Goal: Task Accomplishment & Management: Use online tool/utility

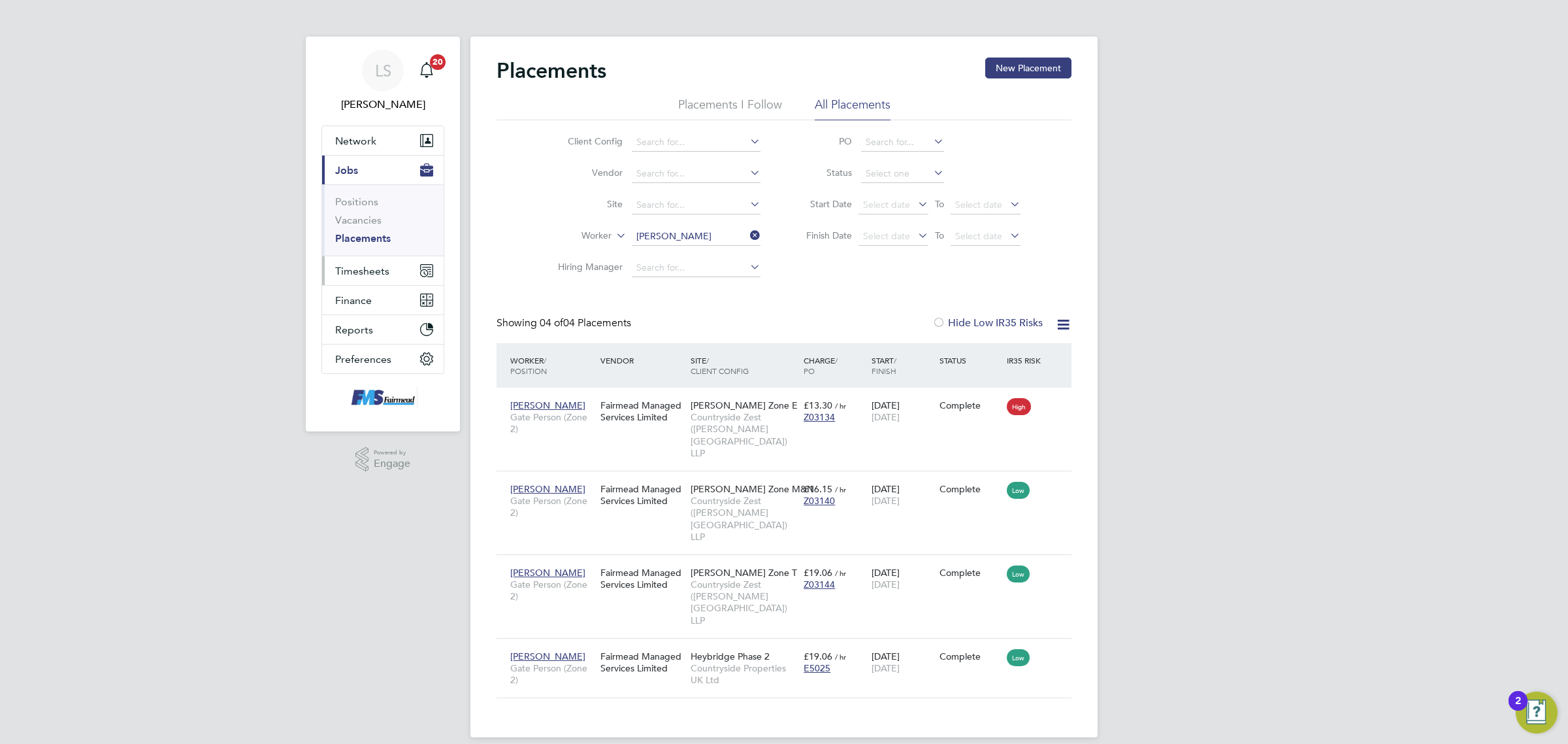
click at [354, 278] on button "Timesheets" at bounding box center [383, 271] width 121 height 29
click at [370, 228] on link "Timesheets" at bounding box center [362, 231] width 54 height 12
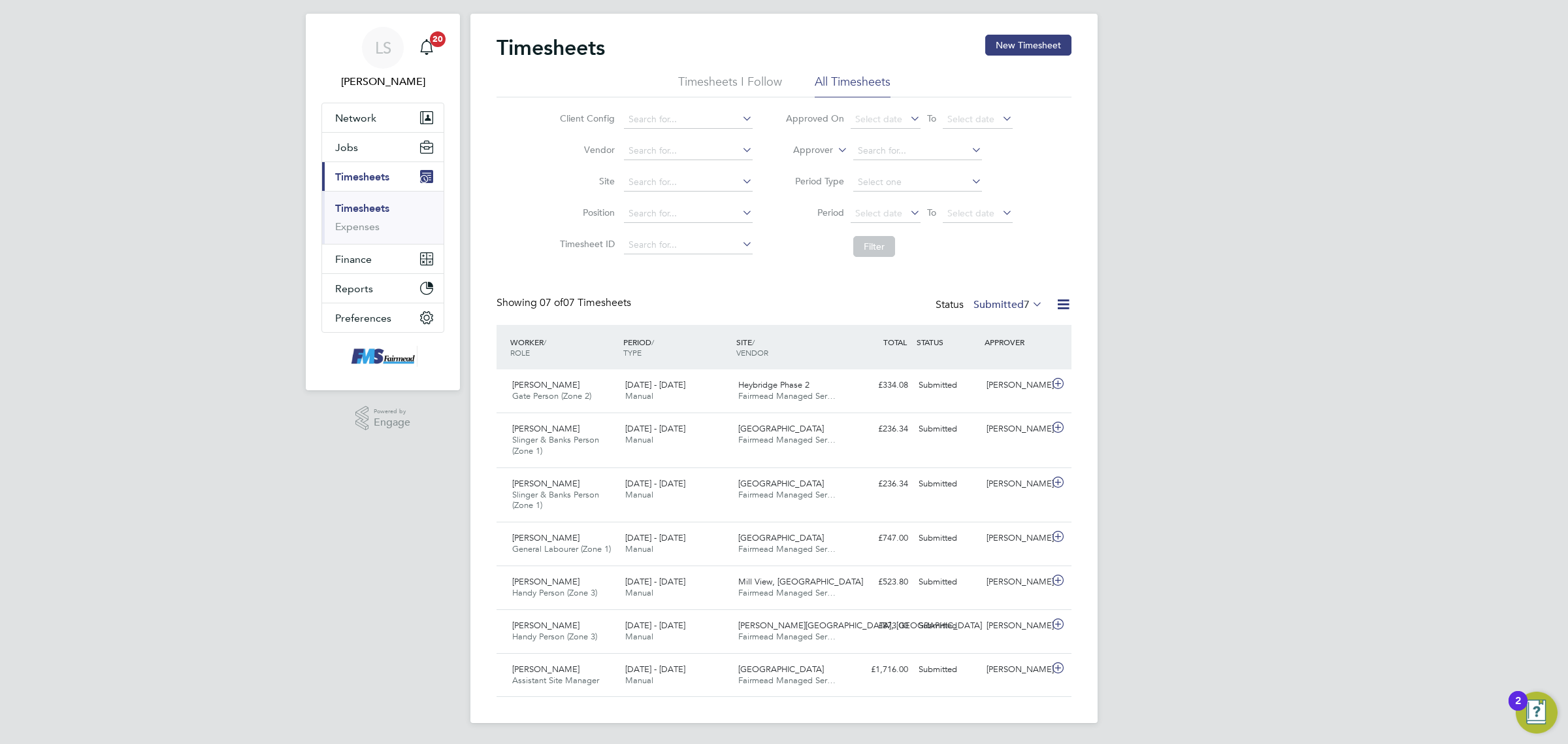
scroll to position [23, 0]
click at [1004, 536] on div "Paul Marcus" at bounding box center [1015, 538] width 68 height 22
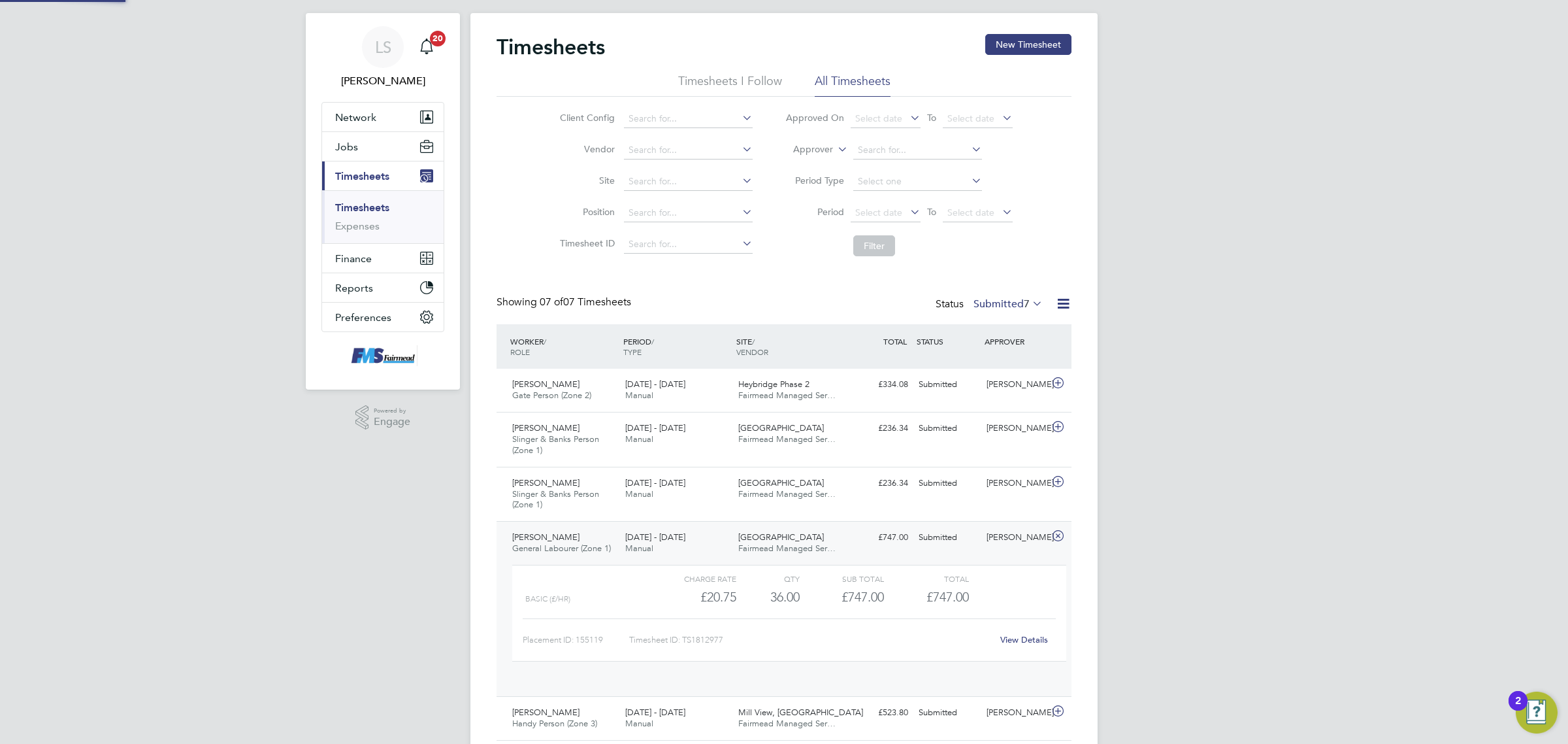
scroll to position [7, 7]
click at [1003, 536] on div "Paul Marcus" at bounding box center [1015, 537] width 68 height 22
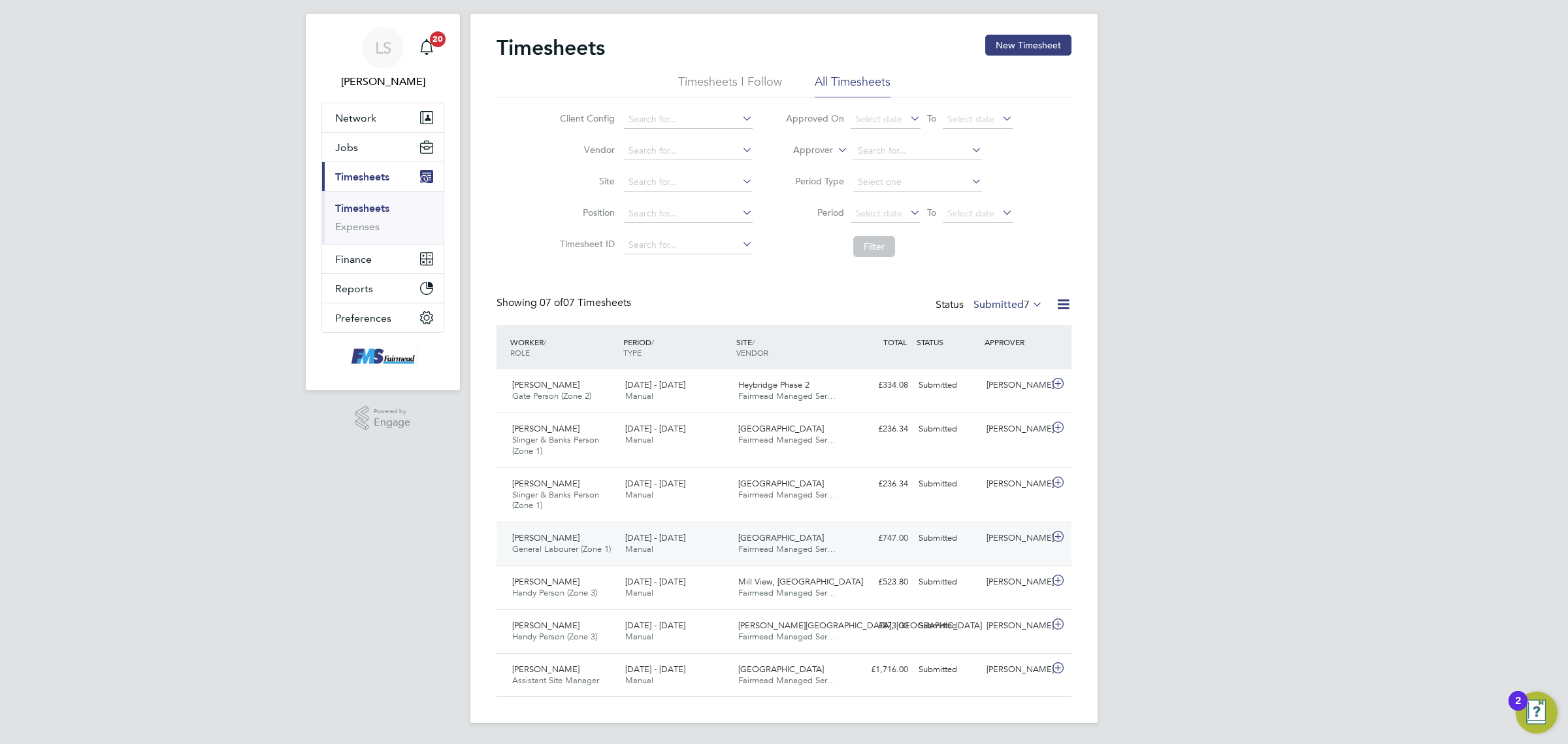
click at [1003, 536] on div "Paul Marcus" at bounding box center [1015, 538] width 68 height 22
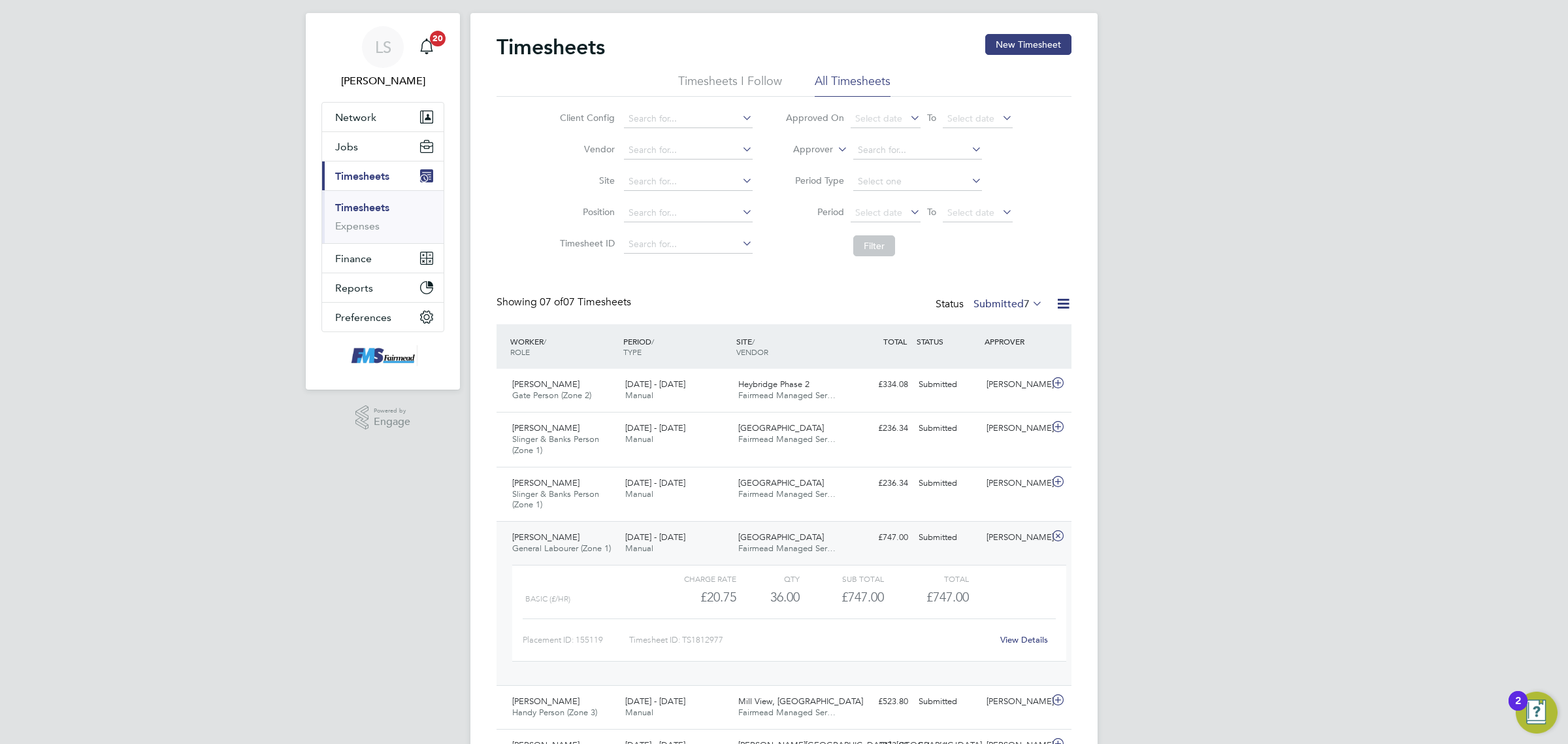
click at [1003, 536] on div "Paul Marcus" at bounding box center [1015, 537] width 68 height 22
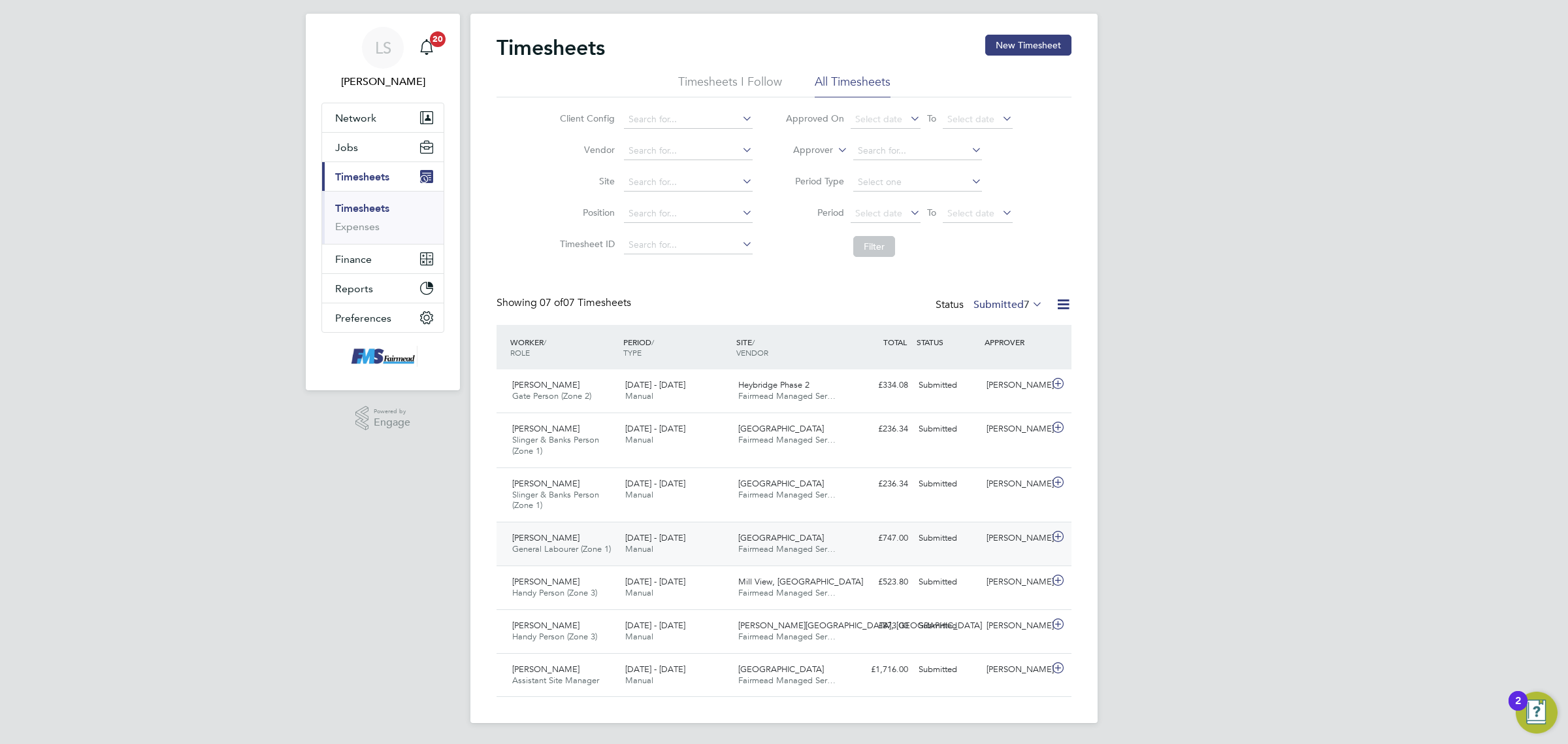
click at [1003, 536] on div "Paul Marcus" at bounding box center [1015, 538] width 68 height 22
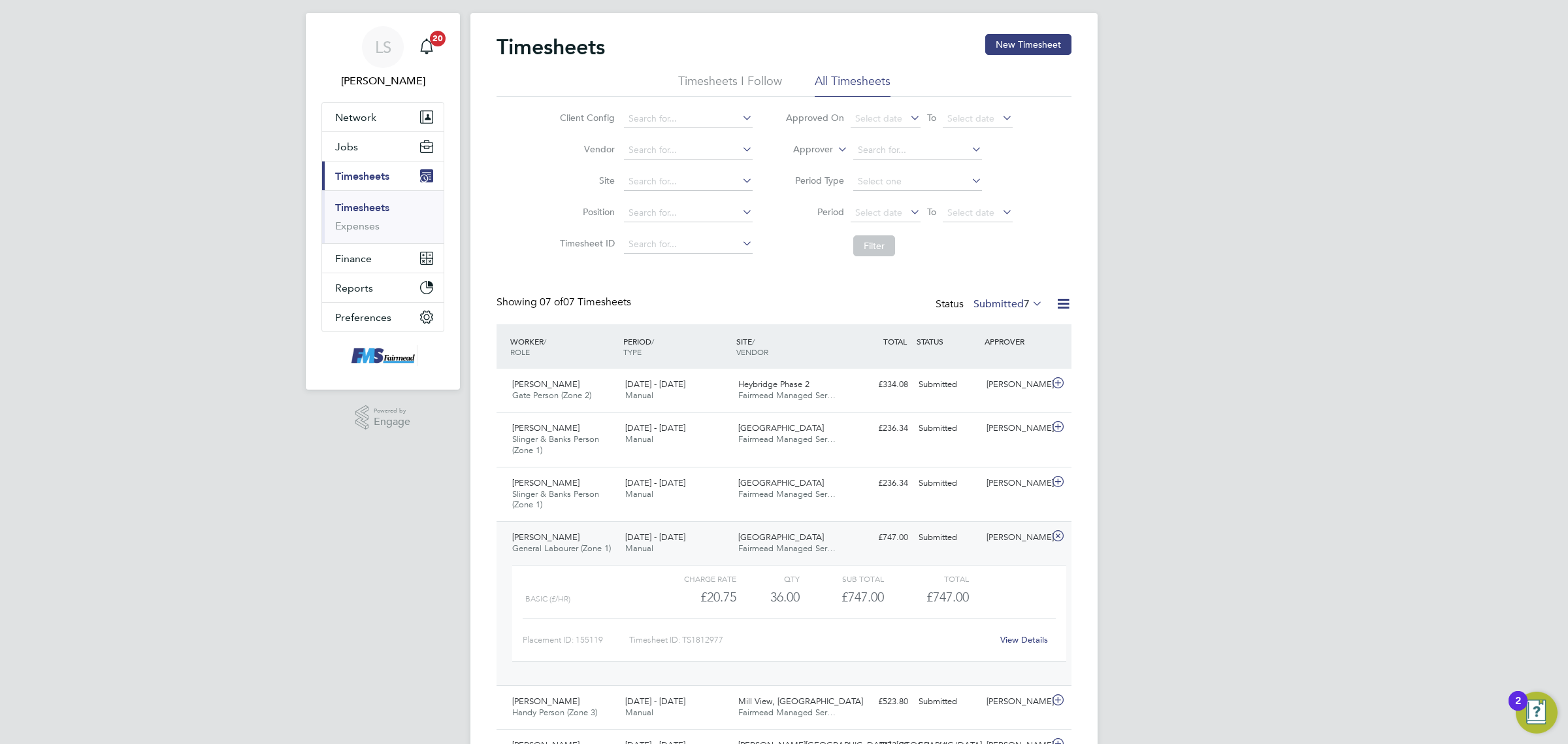
click at [1003, 536] on div "Paul Marcus" at bounding box center [1015, 537] width 68 height 22
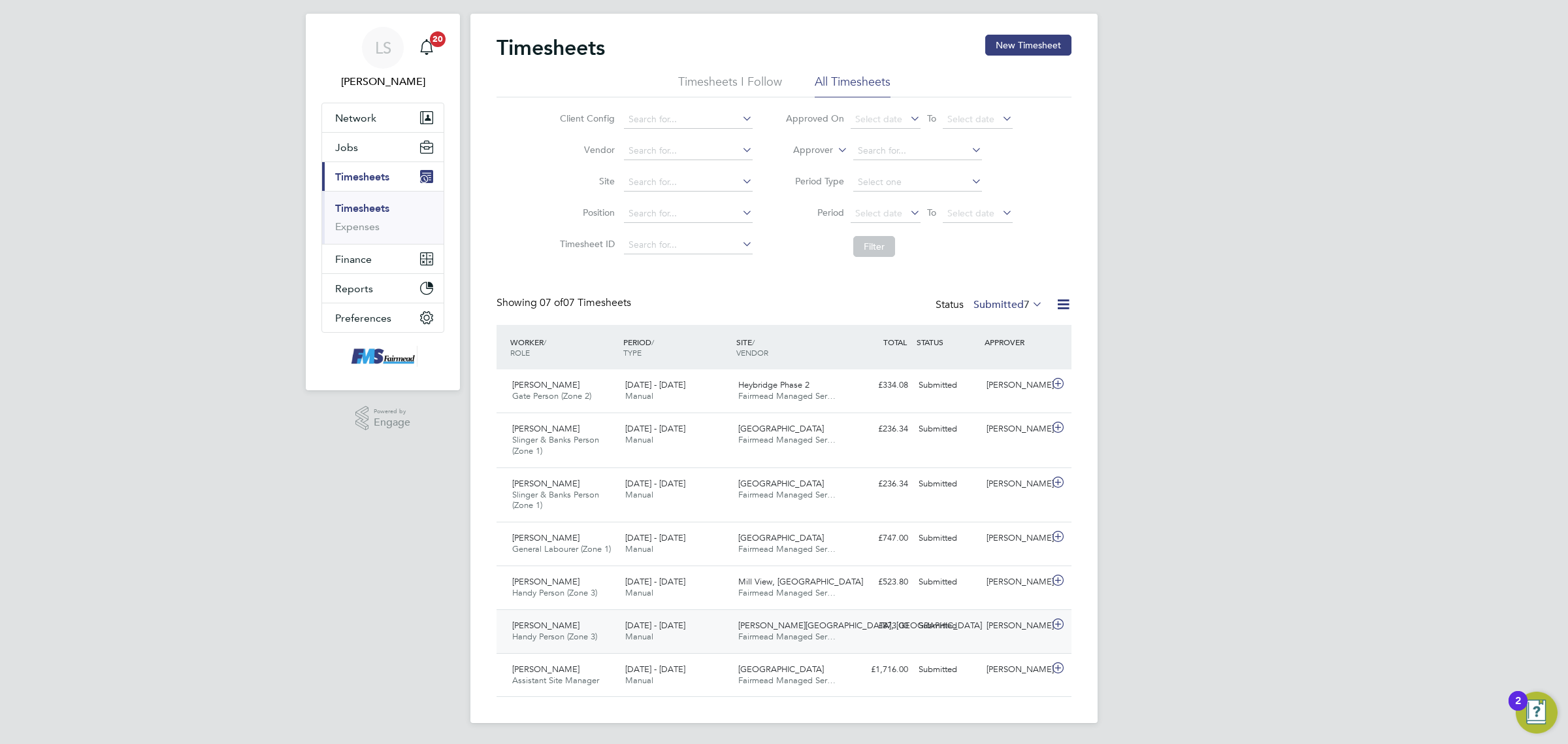
click at [1017, 624] on div "Donna Cole" at bounding box center [1015, 626] width 68 height 22
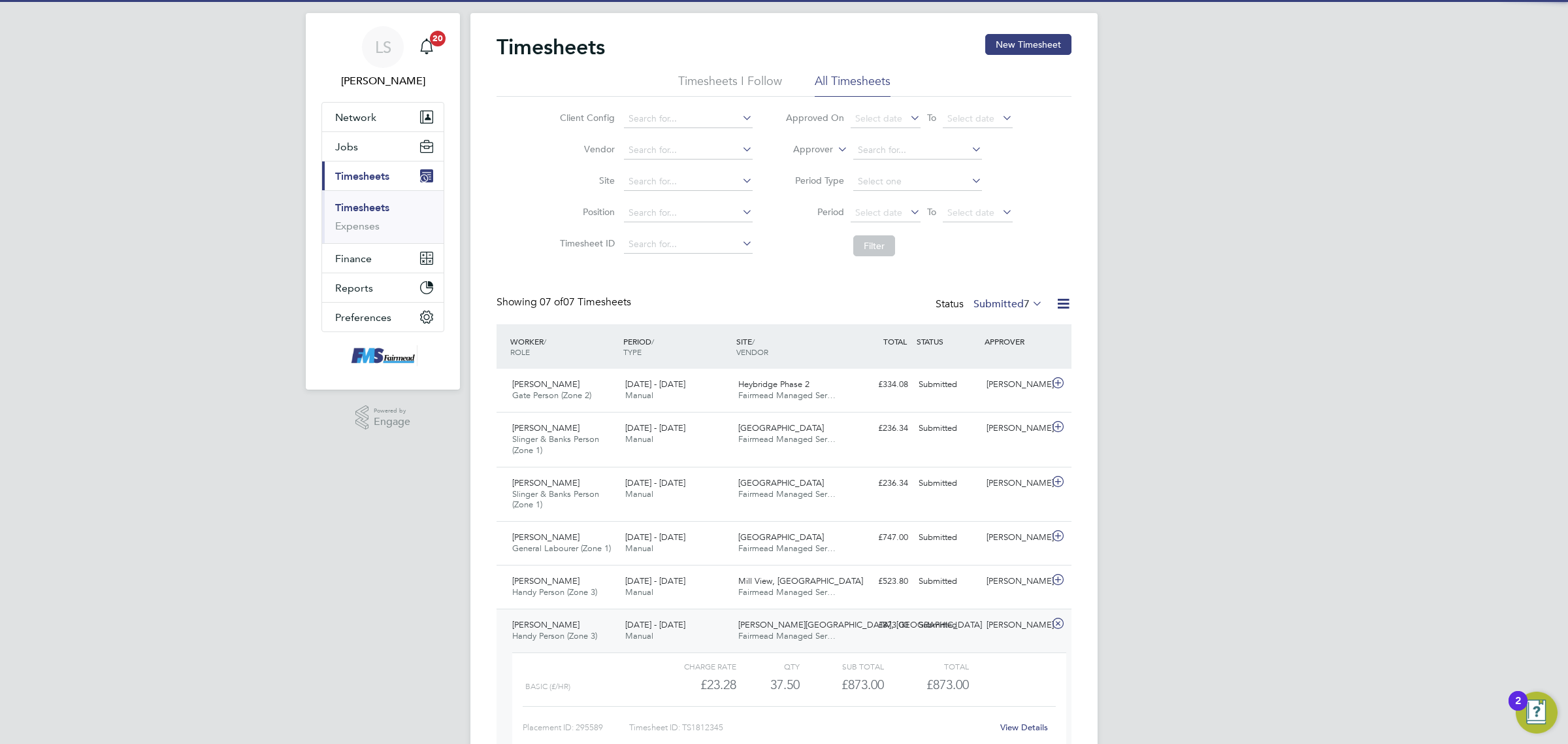
click at [1009, 633] on div "Donna Cole" at bounding box center [1015, 625] width 68 height 22
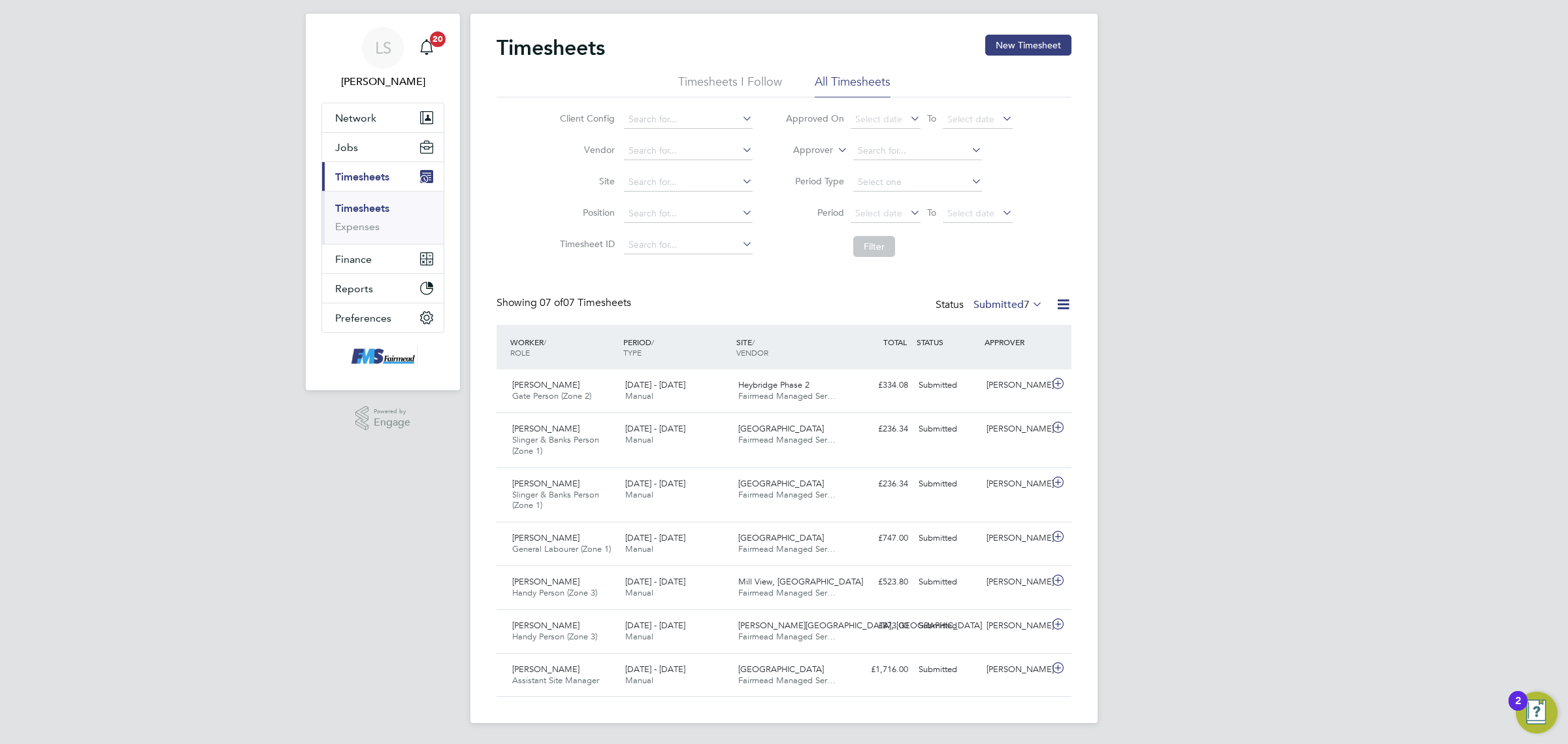
click at [383, 204] on link "Timesheets" at bounding box center [362, 208] width 54 height 12
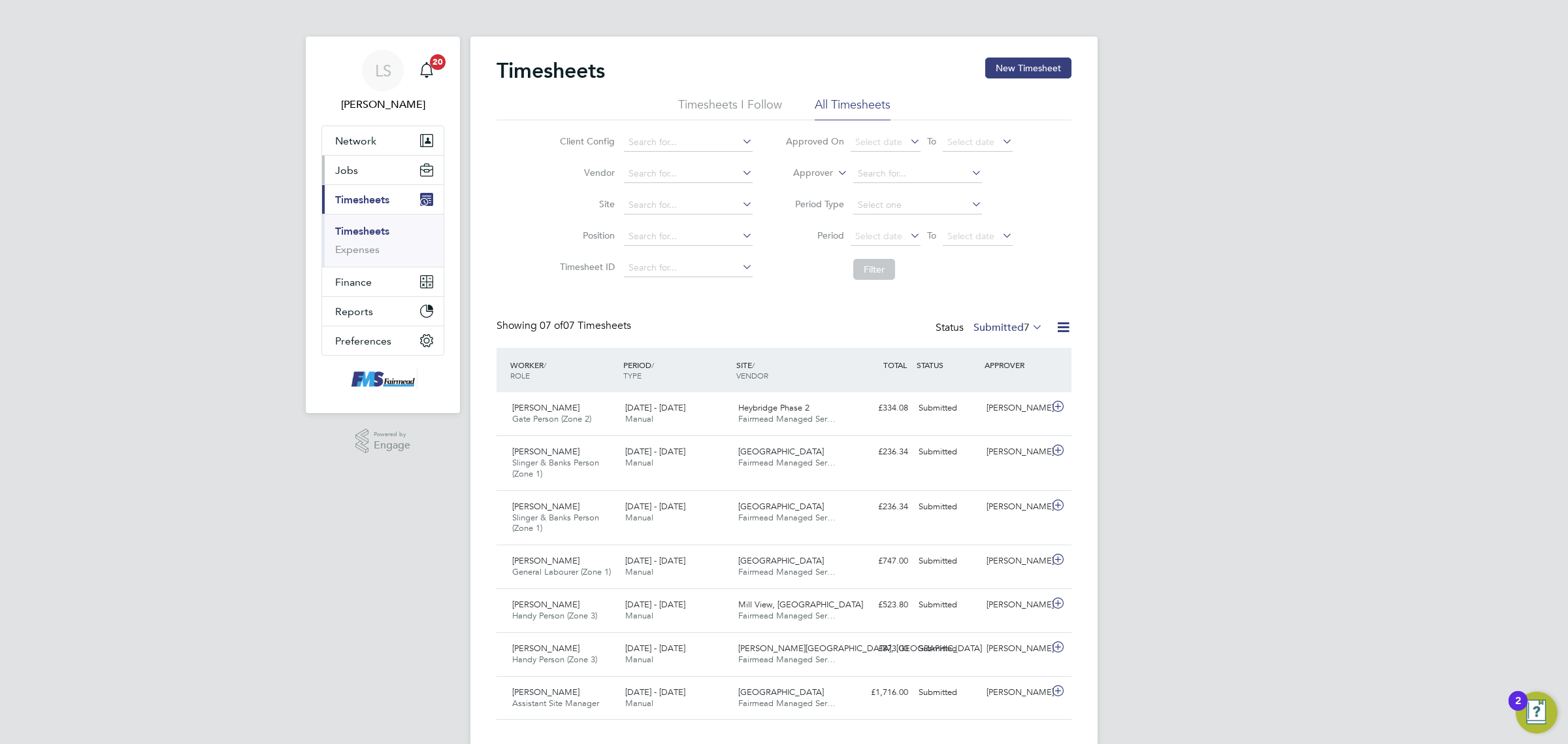
click at [374, 178] on button "Jobs" at bounding box center [383, 169] width 121 height 29
click at [367, 244] on link "Placements" at bounding box center [362, 237] width 54 height 12
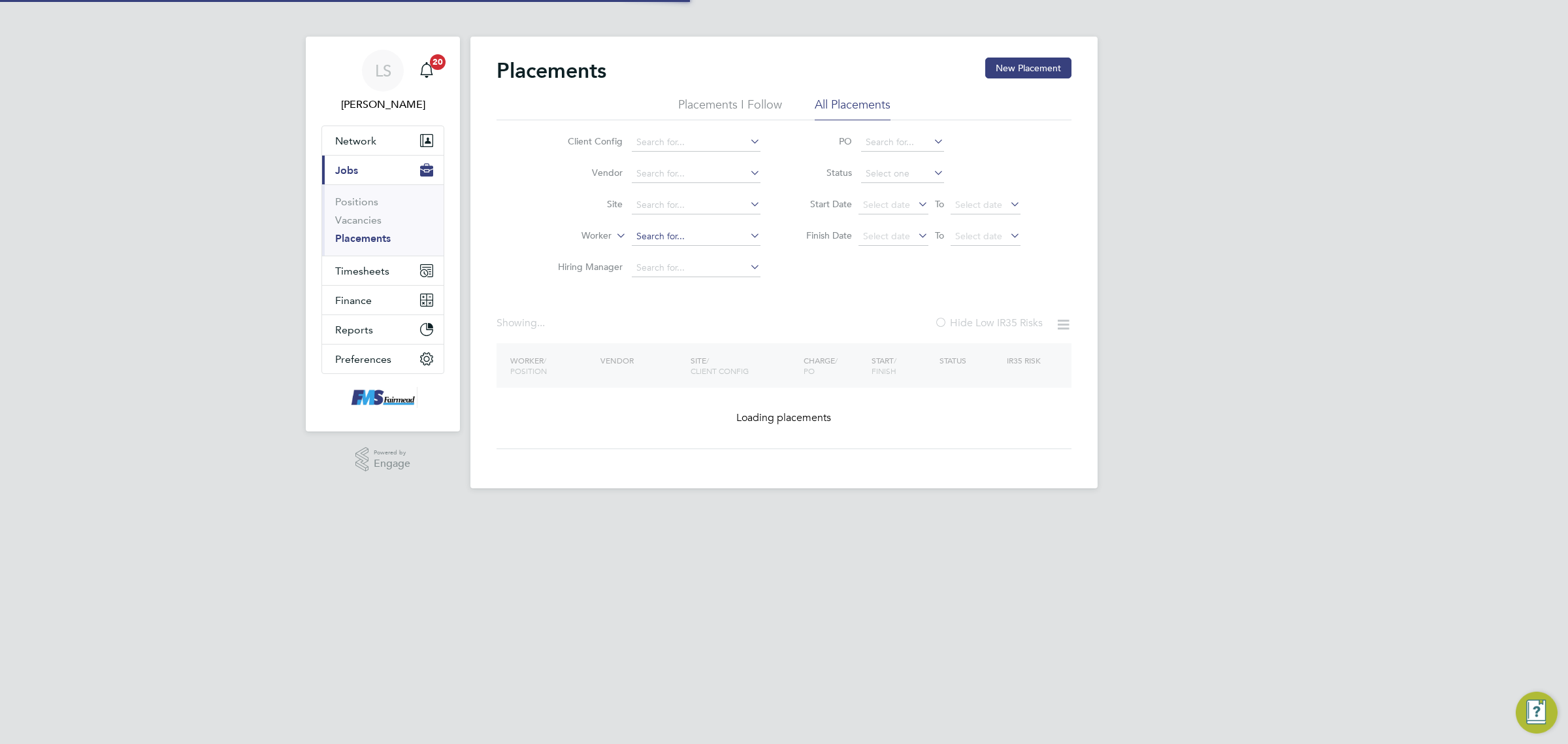
click at [701, 232] on input at bounding box center [696, 237] width 129 height 18
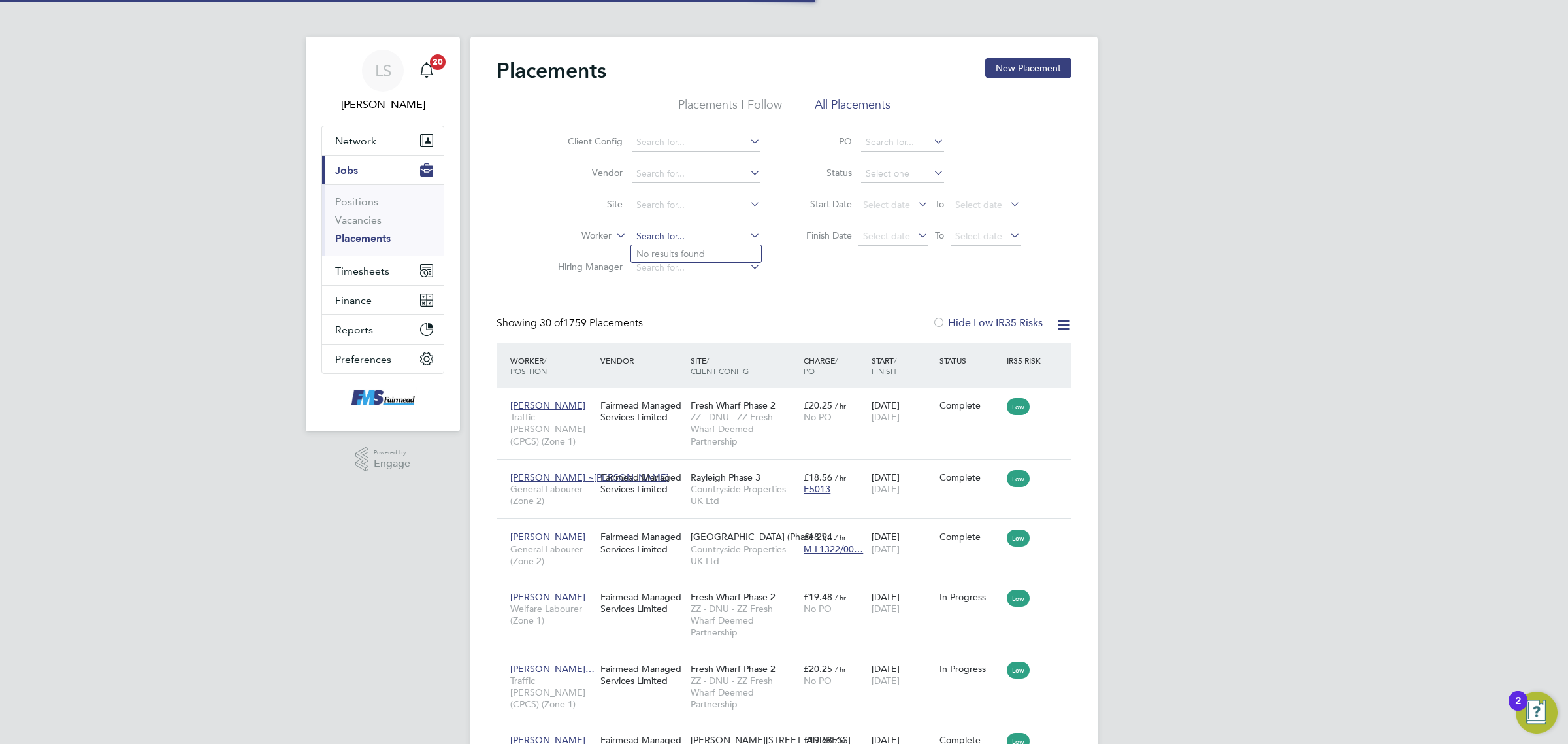
scroll to position [13, 61]
click at [677, 252] on li "Lionel Ro ss" at bounding box center [696, 253] width 130 height 17
type input "Lionel Ross"
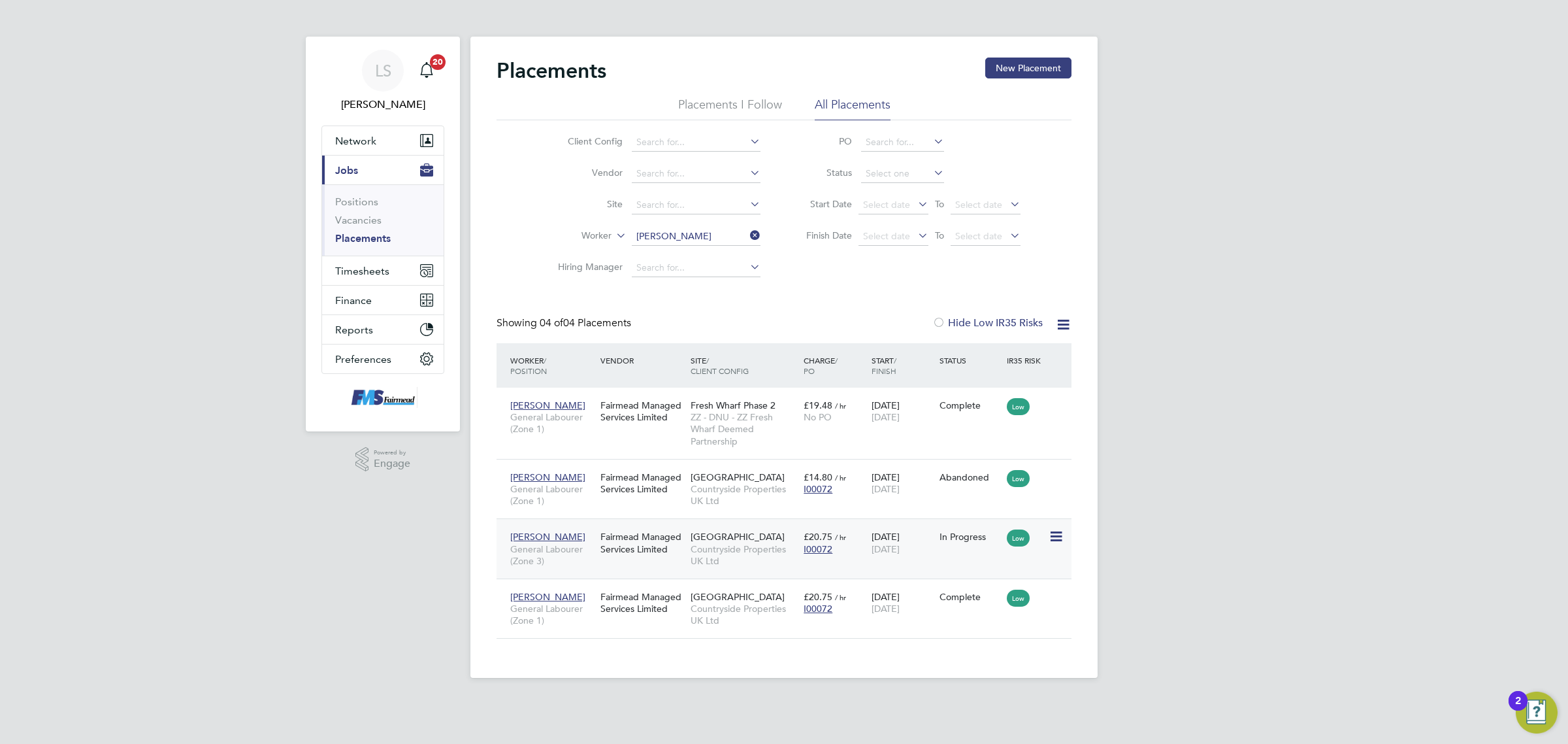
click at [870, 553] on div "30 Apr 2025 28 Nov 2025" at bounding box center [902, 542] width 68 height 37
click at [667, 223] on li "Worker Lionel Ross" at bounding box center [654, 237] width 246 height 32
click at [675, 236] on input at bounding box center [696, 237] width 129 height 18
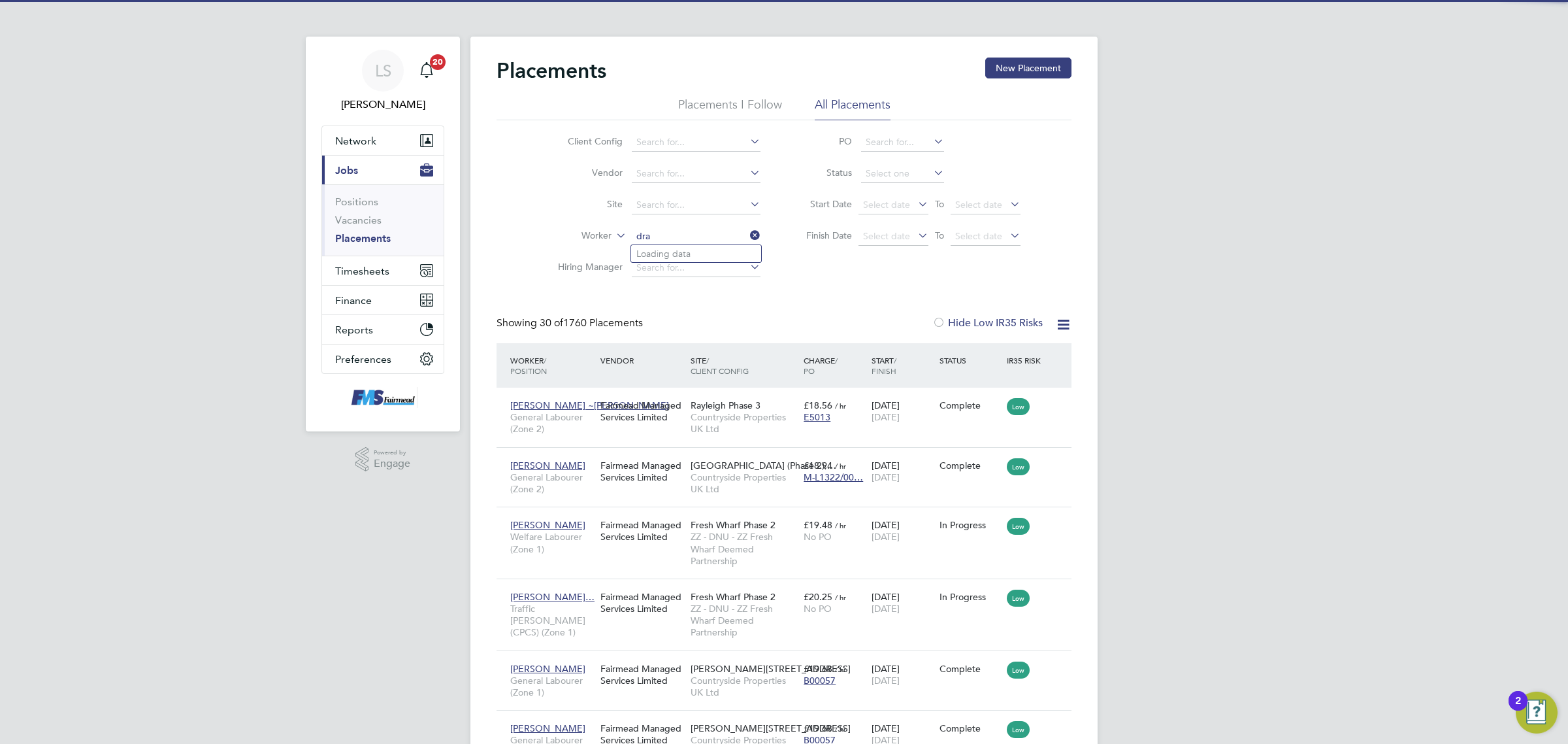
scroll to position [50, 113]
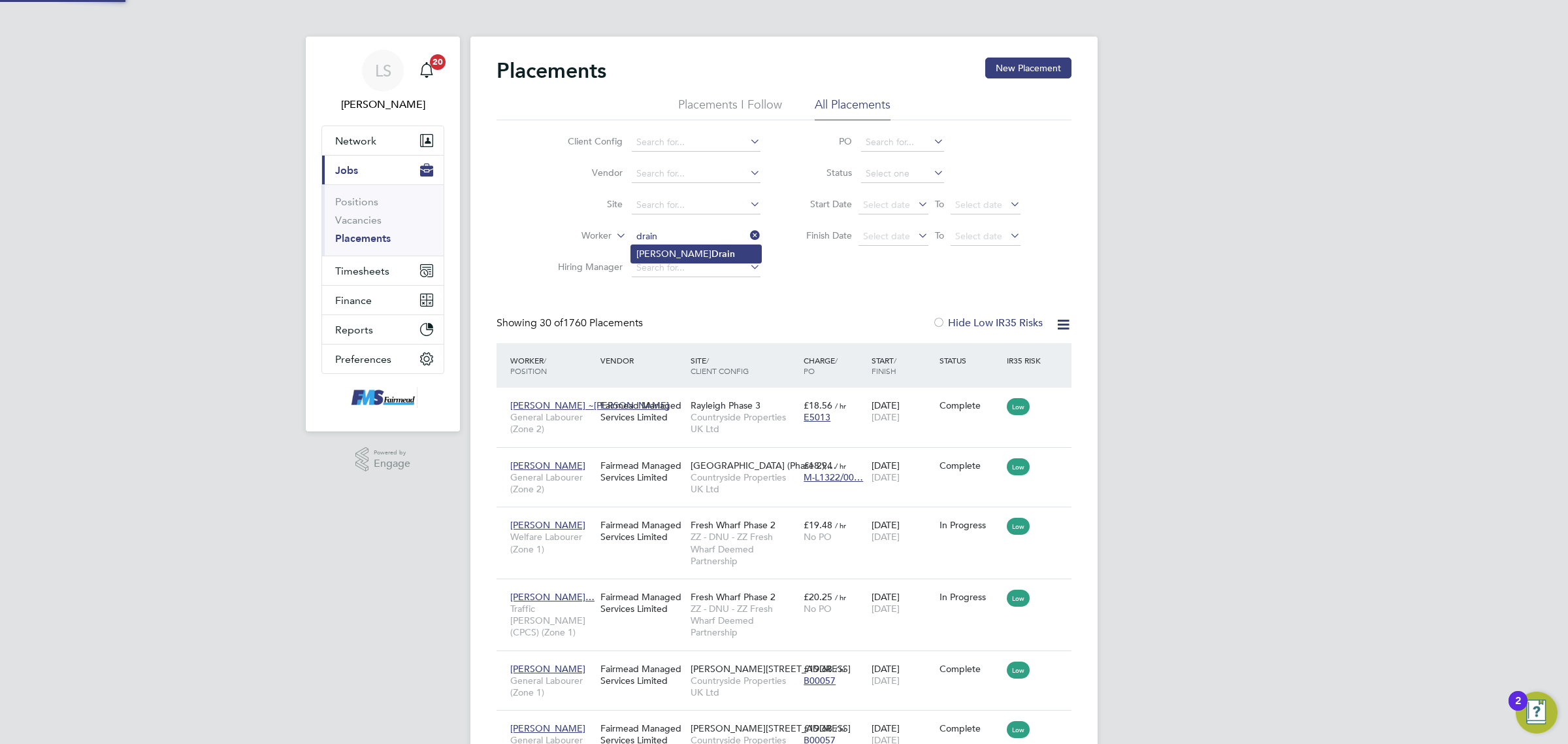
click at [657, 245] on li "Robert Drain" at bounding box center [696, 253] width 130 height 17
type input "[PERSON_NAME]"
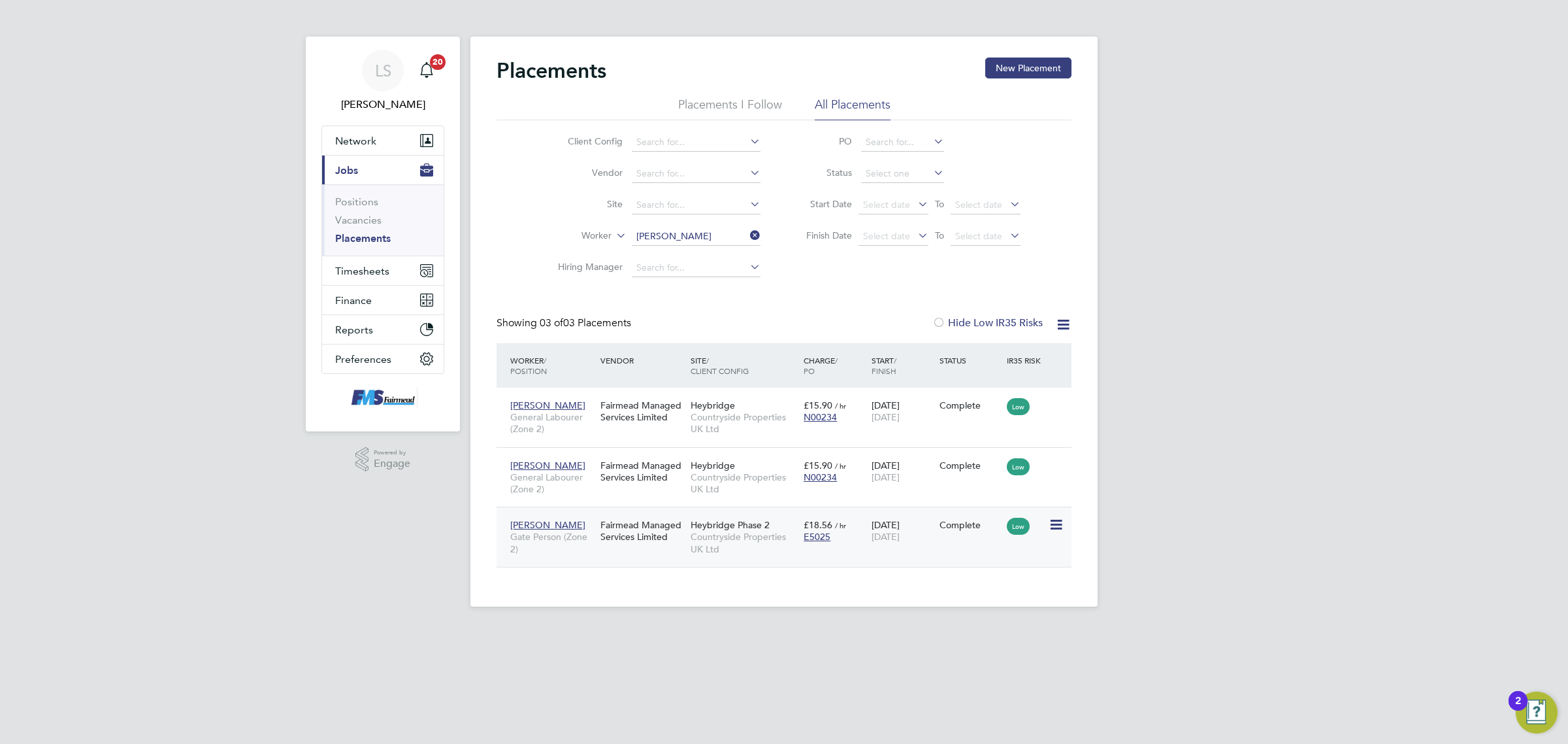
click at [900, 539] on span "[DATE]" at bounding box center [886, 536] width 28 height 12
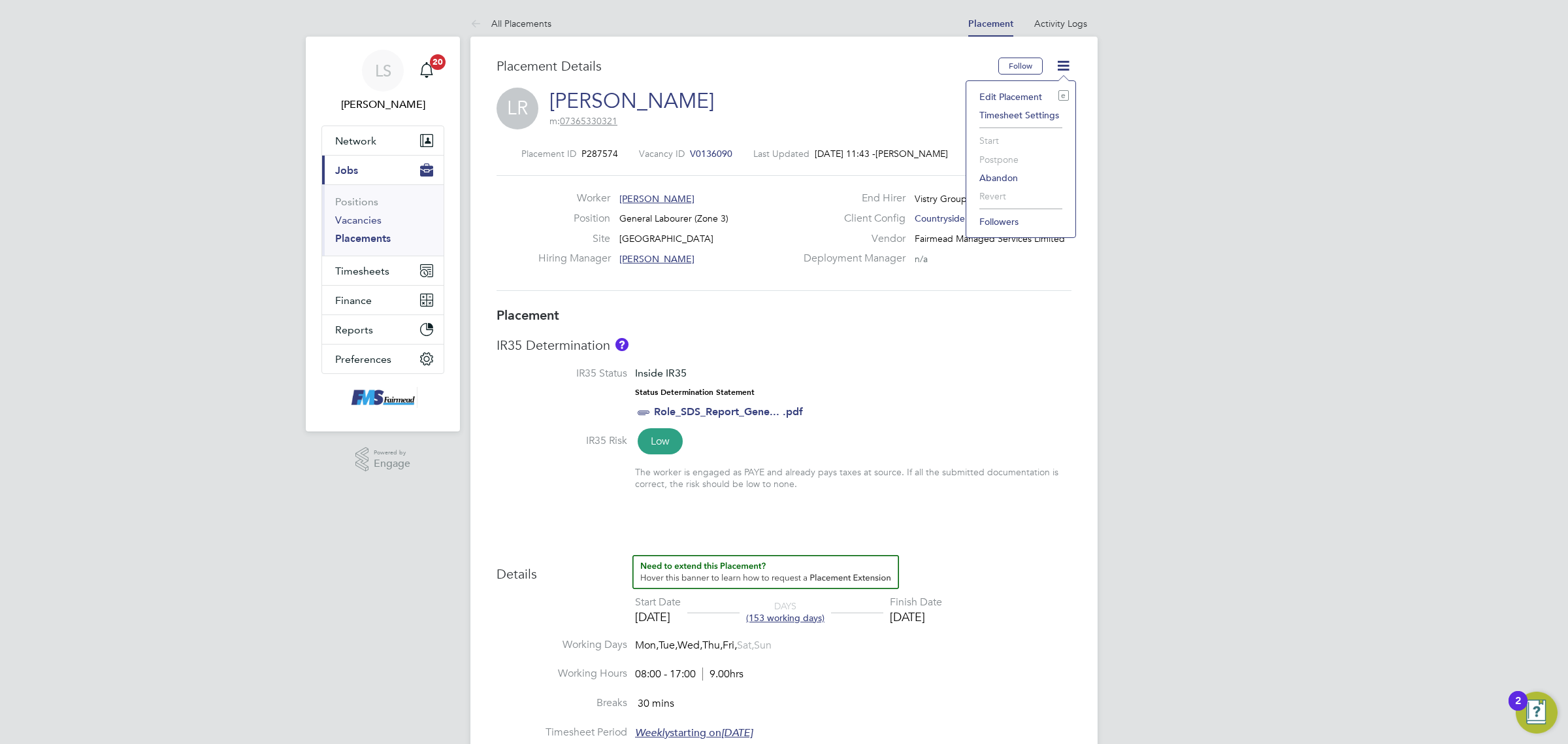
click at [367, 223] on link "Vacancies" at bounding box center [359, 219] width 46 height 12
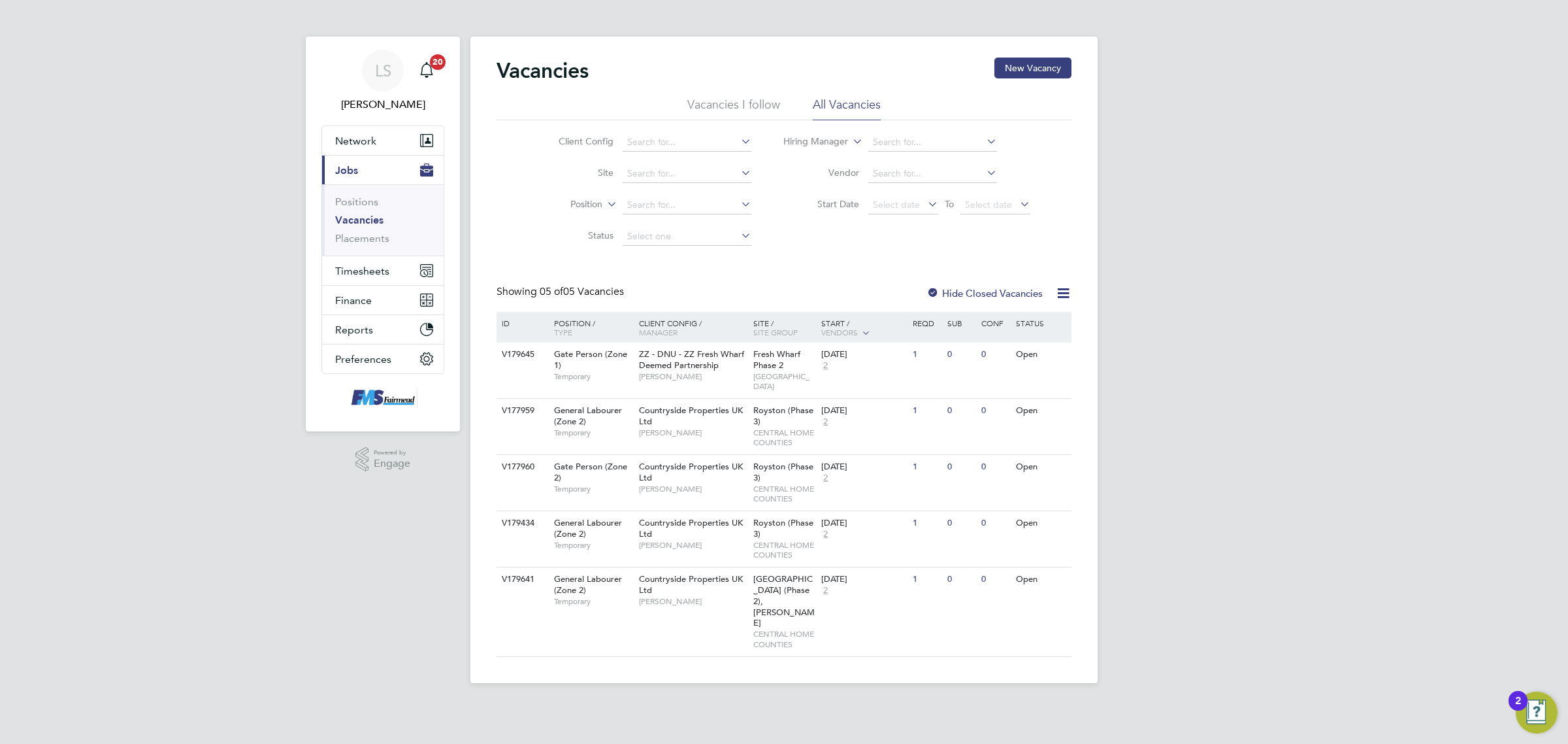
click at [370, 219] on link "Vacancies" at bounding box center [359, 219] width 48 height 12
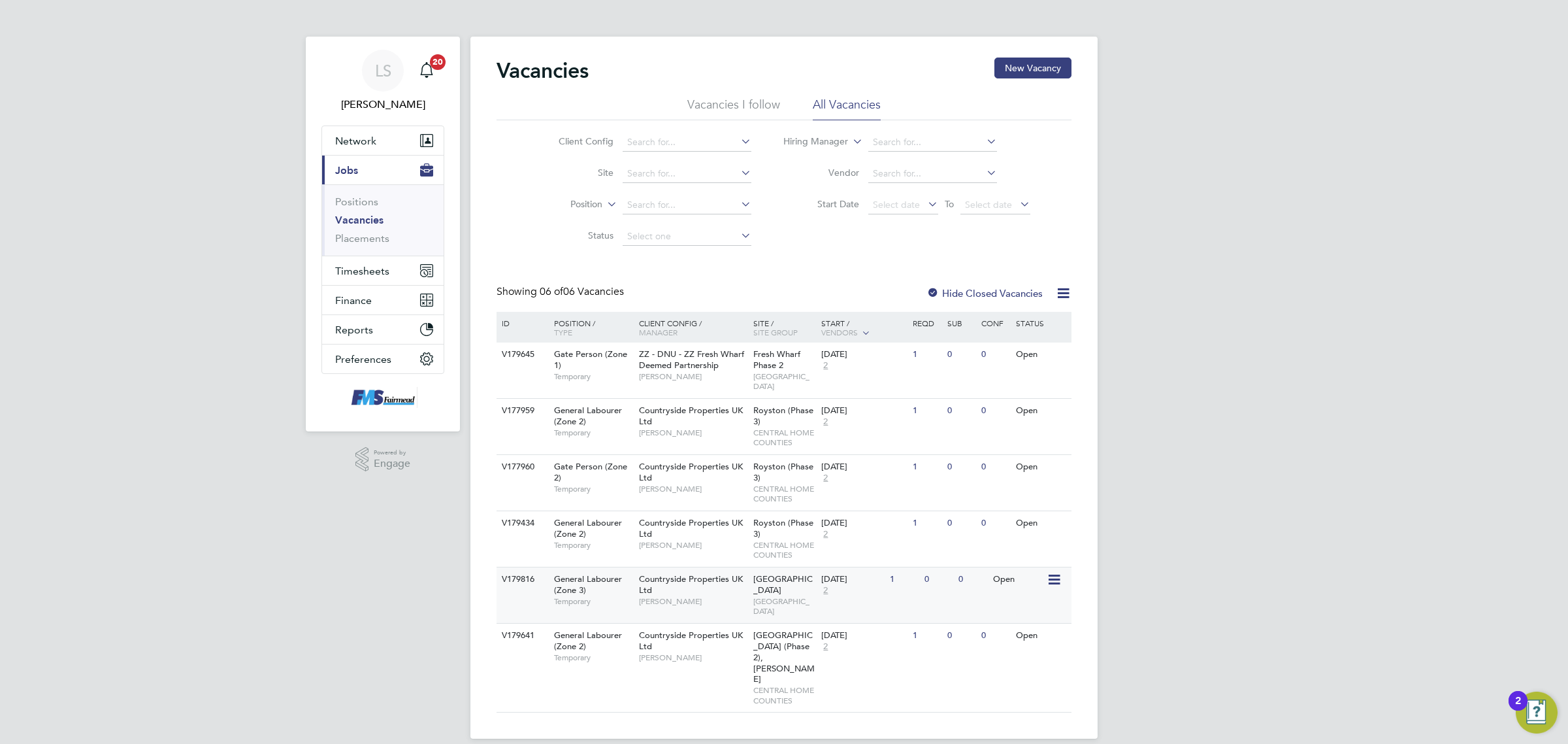
click at [802, 596] on span "[GEOGRAPHIC_DATA]" at bounding box center [784, 606] width 62 height 20
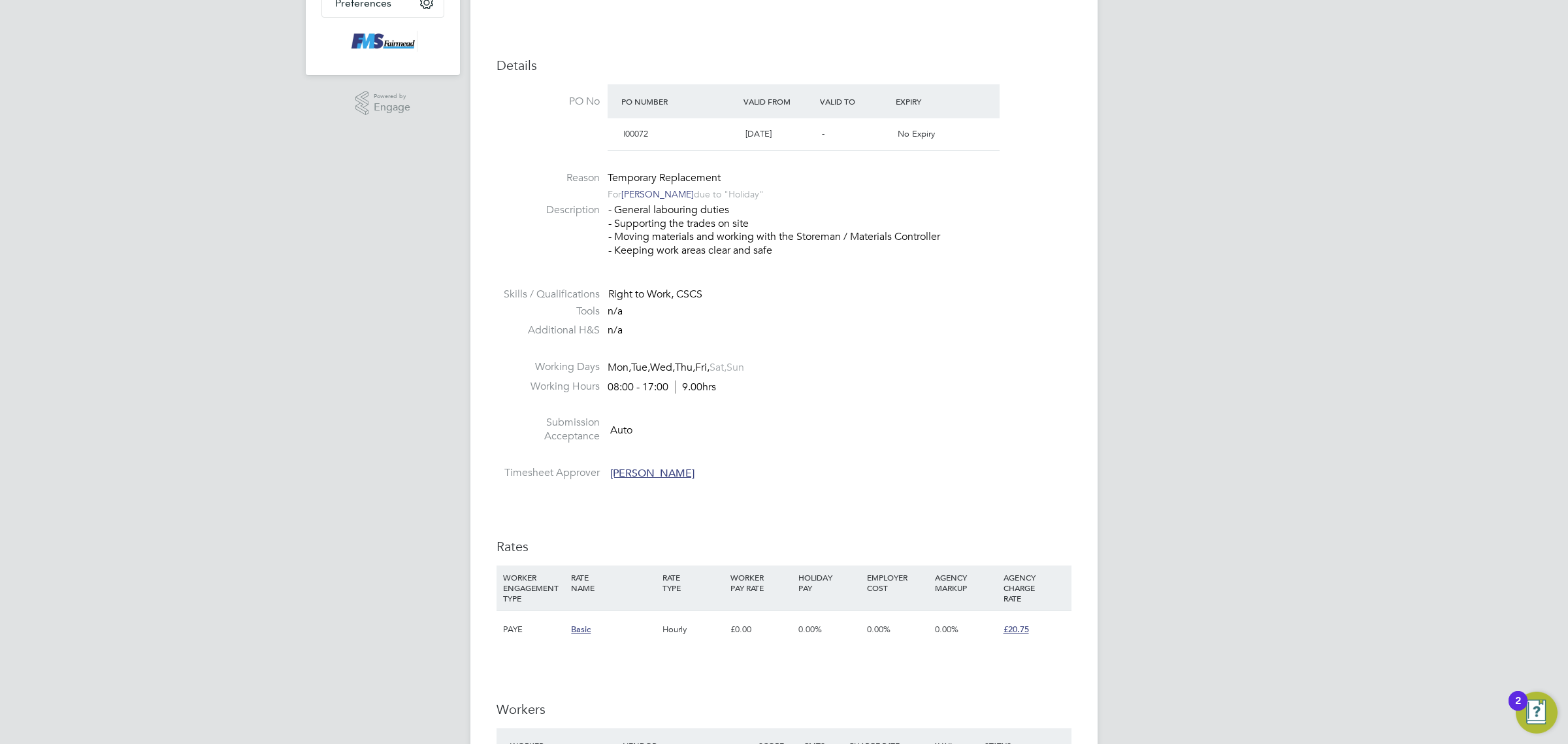
scroll to position [409, 0]
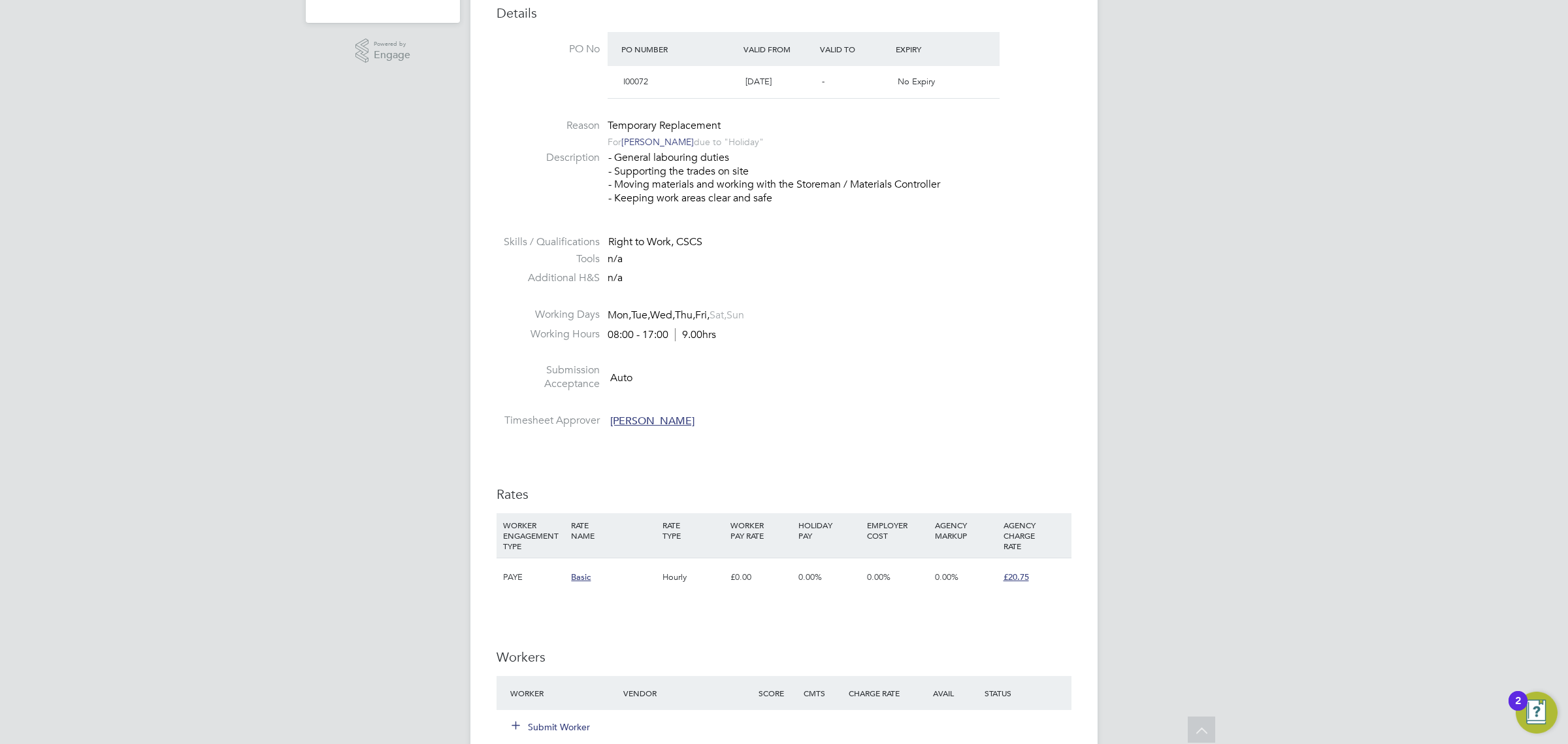
click at [550, 717] on div "Submit Worker" at bounding box center [574, 727] width 135 height 23
click at [554, 723] on button "Submit Worker" at bounding box center [551, 727] width 78 height 13
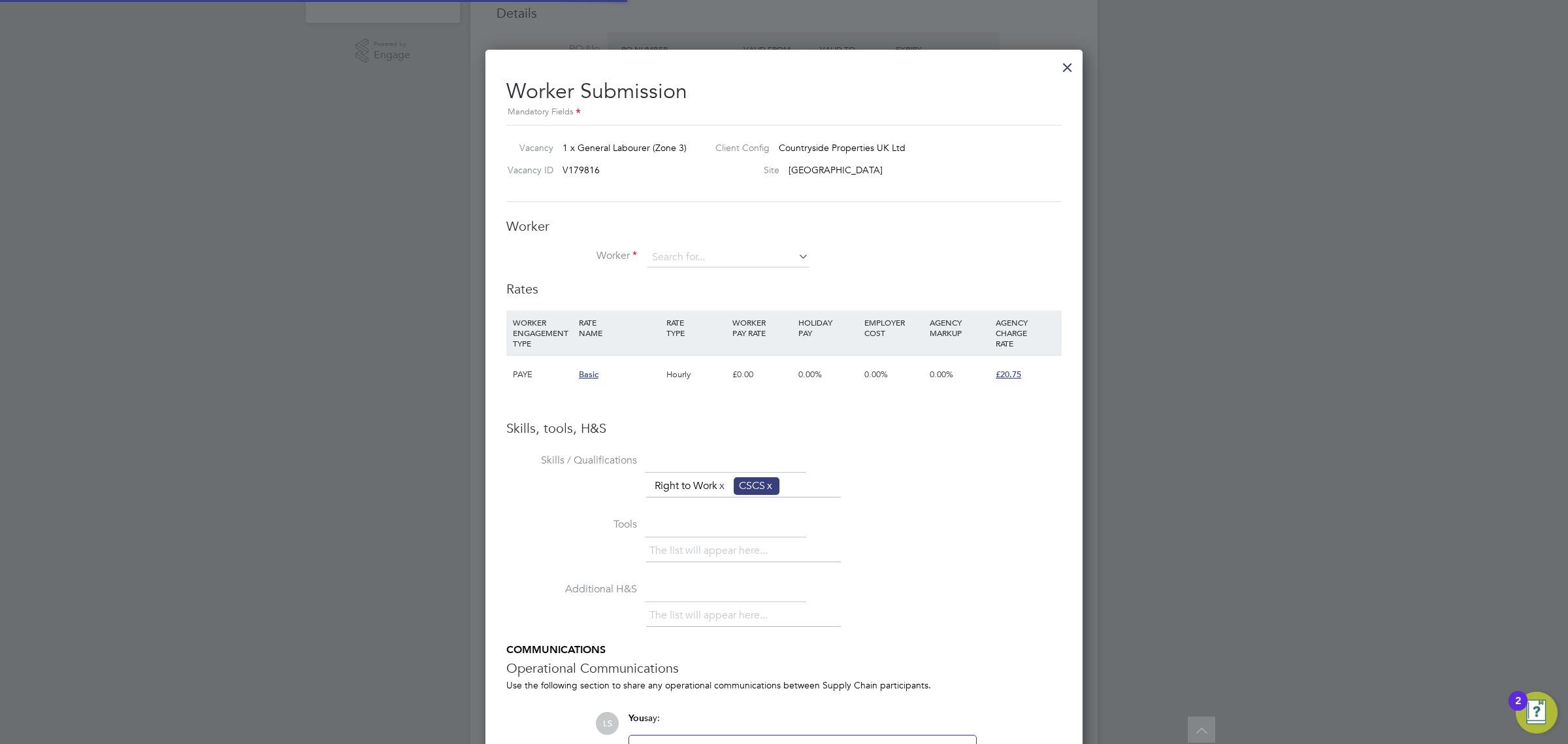
scroll to position [842, 598]
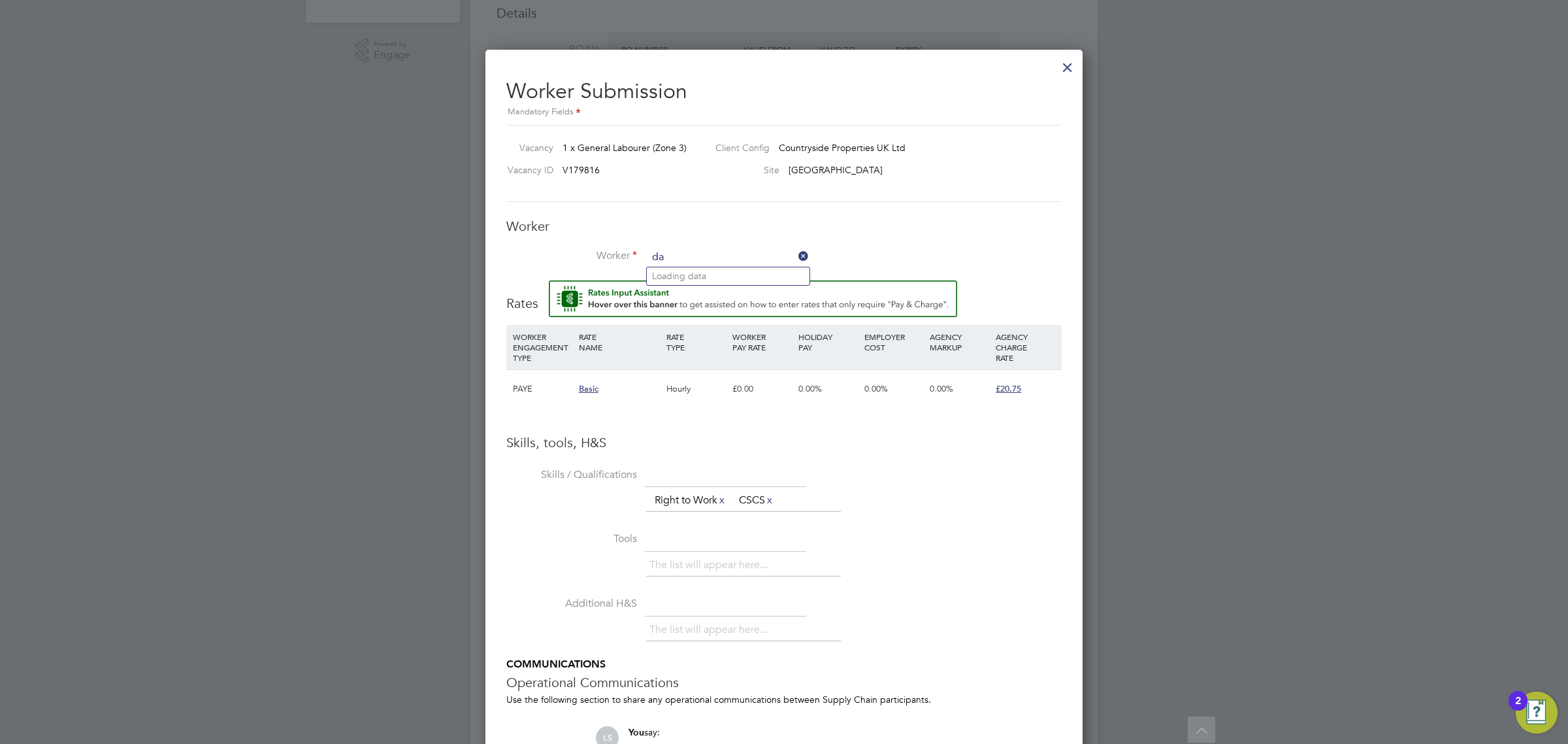
type input "da"
click at [674, 256] on input at bounding box center [728, 257] width 161 height 20
type input "s"
click at [713, 275] on b "Daniel" at bounding box center [728, 276] width 76 height 11
type input "Olaoluwa Daniel Akinwande (4159)"
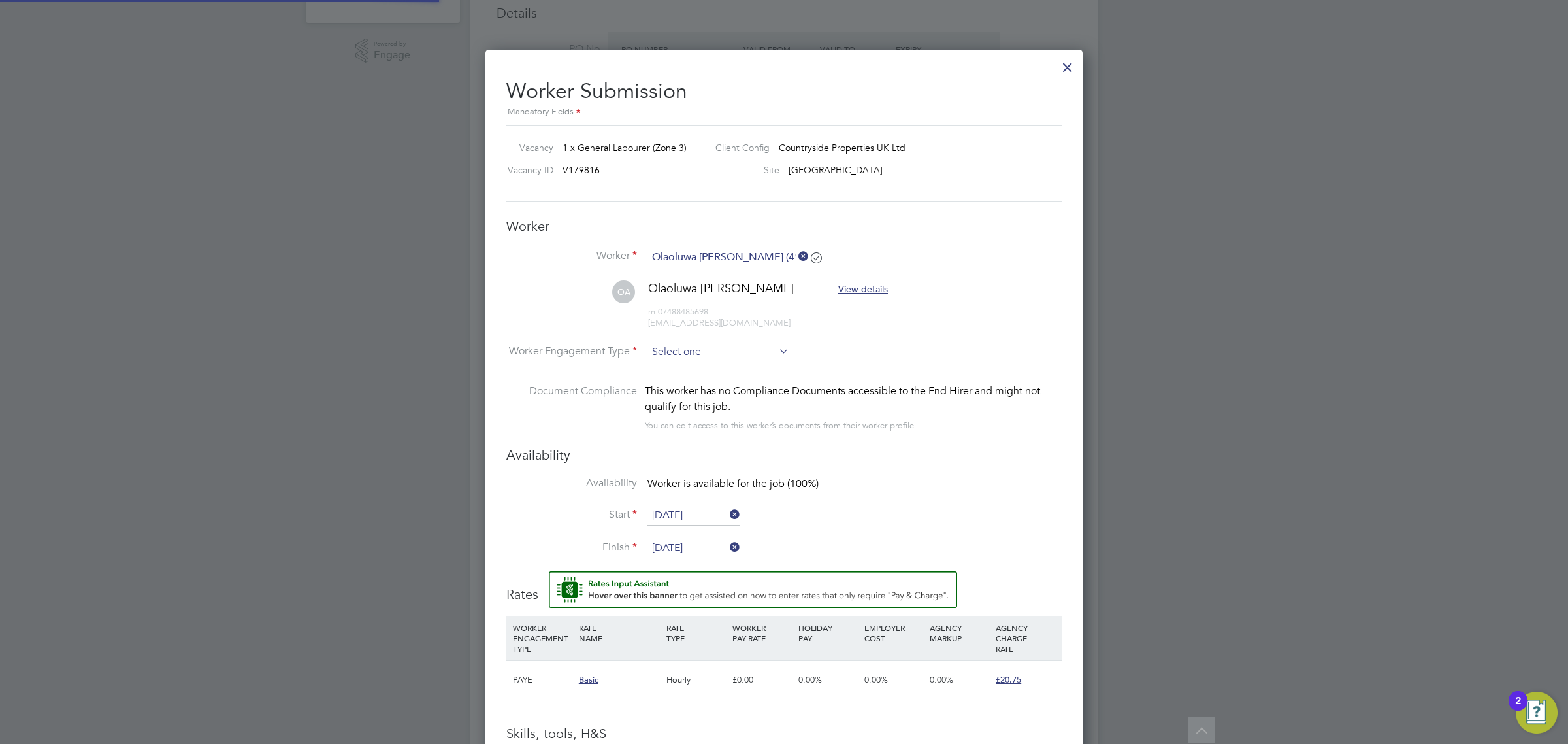
scroll to position [1133, 598]
click at [720, 346] on input at bounding box center [718, 352] width 142 height 20
click at [691, 388] on li "PAYE" at bounding box center [718, 388] width 143 height 17
type input "PAYE"
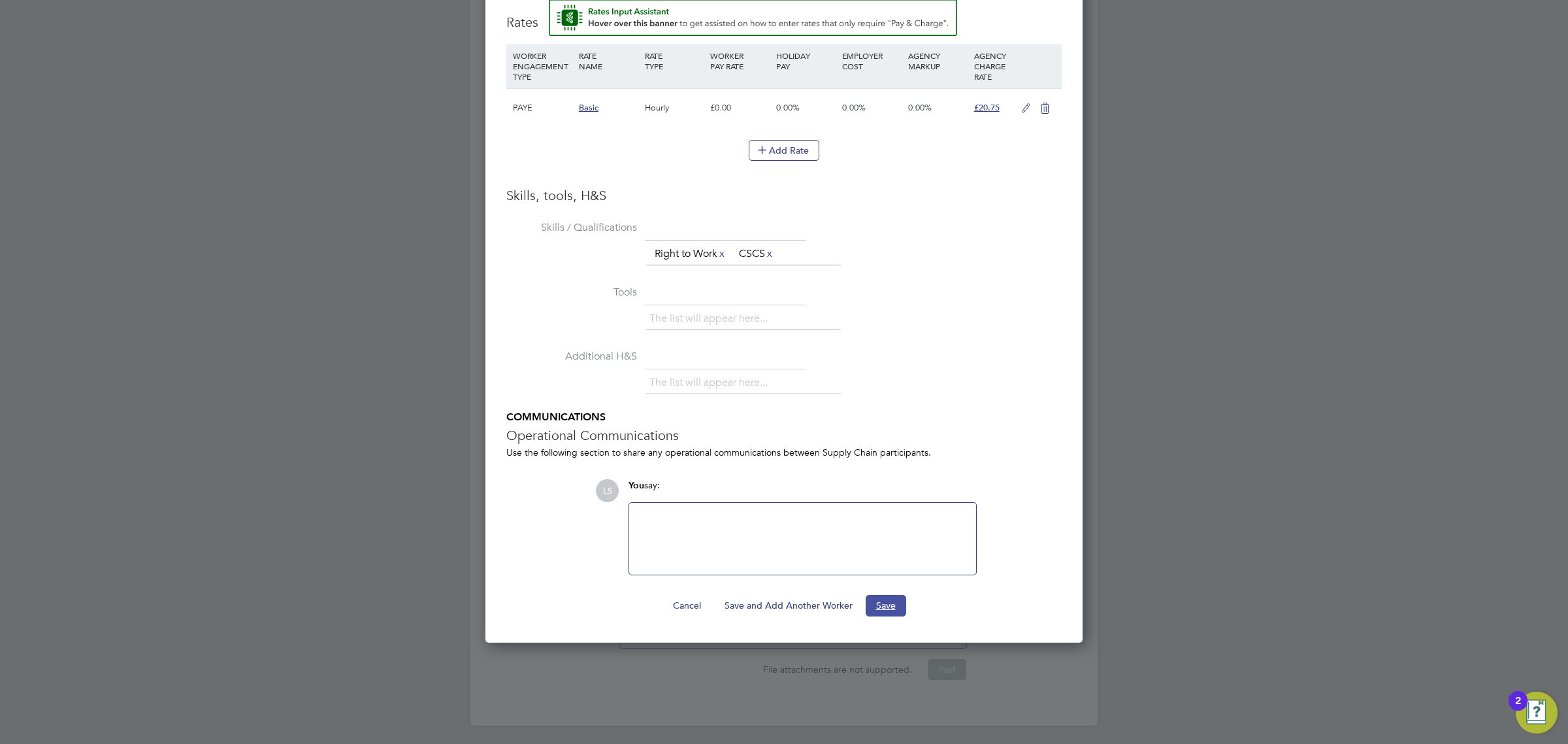
click at [889, 608] on button "Save" at bounding box center [886, 604] width 41 height 21
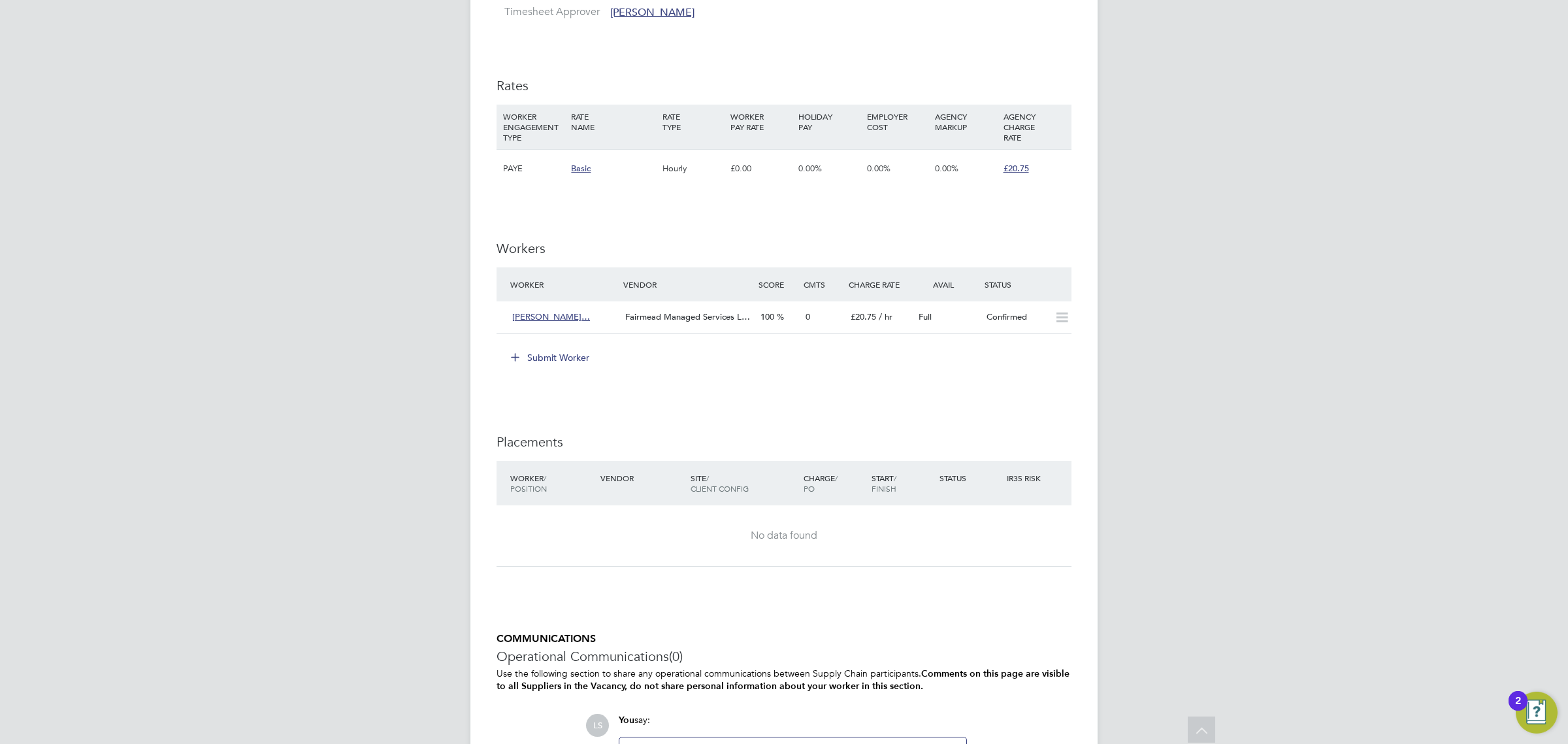
click at [1028, 393] on div "IR35 Determination IR35 Status Inside IR35 Status Determination Statement Role_…" at bounding box center [784, 159] width 575 height 1401
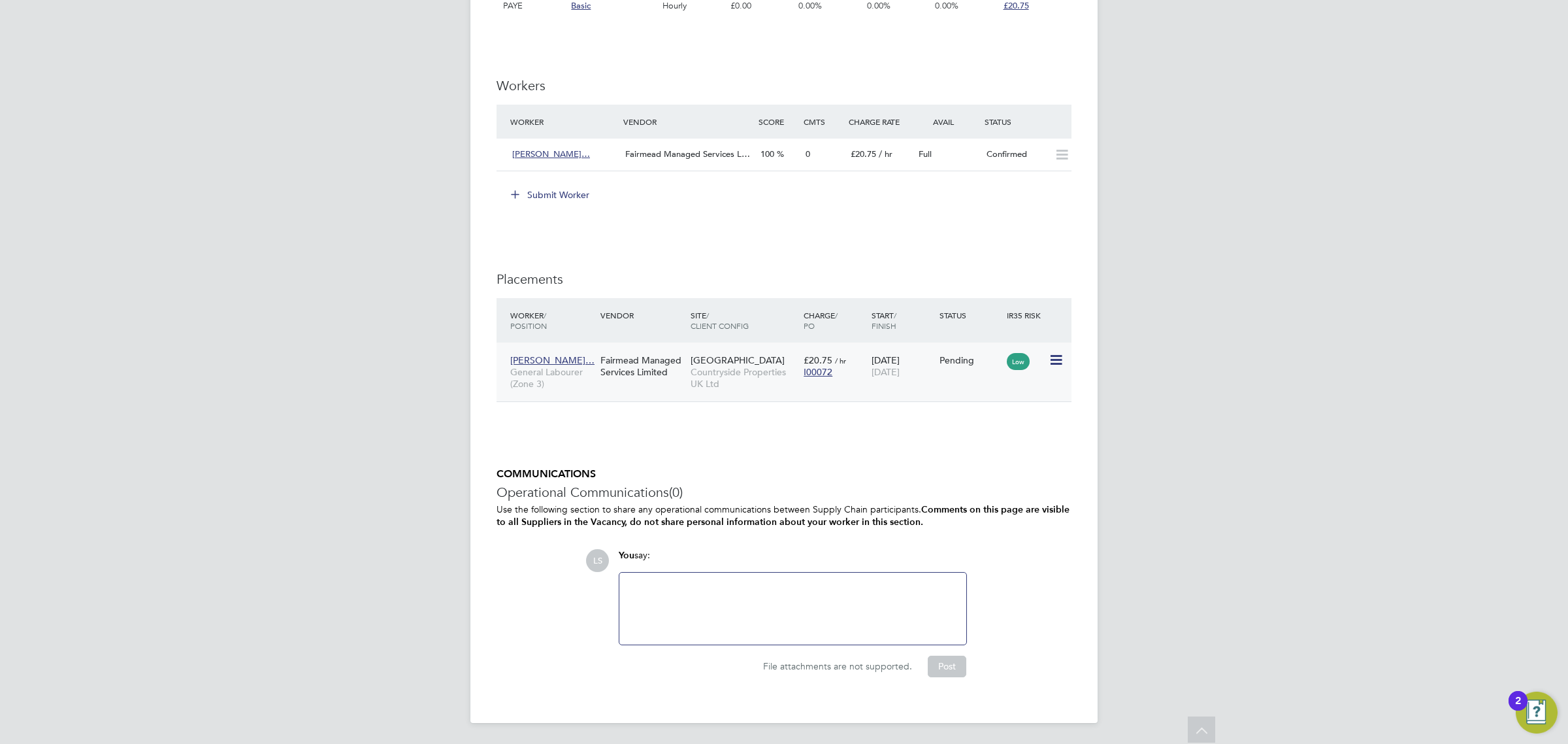
click at [1062, 360] on icon at bounding box center [1055, 360] width 13 height 16
click at [1003, 440] on li "Start" at bounding box center [1015, 442] width 93 height 18
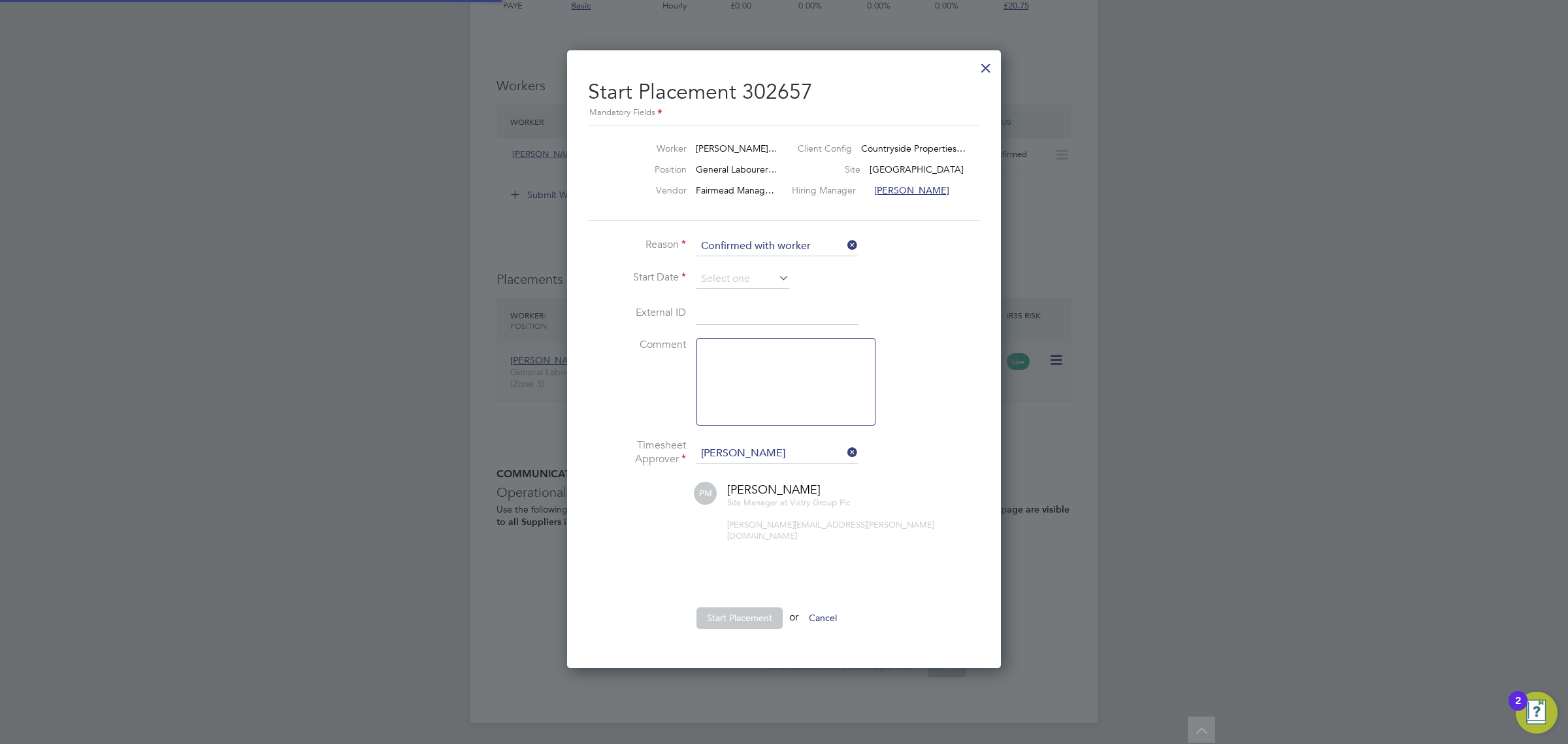
scroll to position [13, 161]
click at [756, 275] on input at bounding box center [743, 279] width 93 height 20
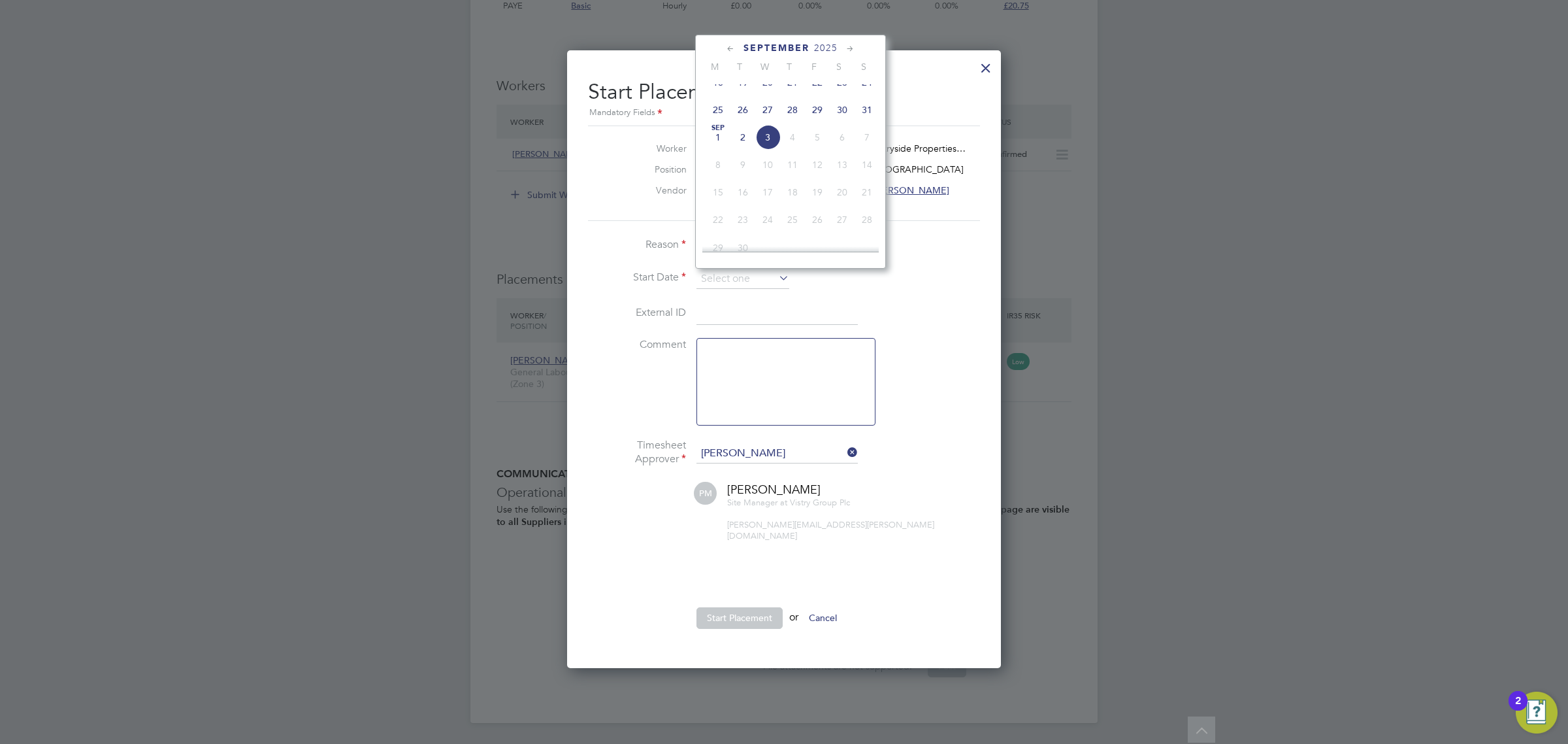
click at [746, 115] on span "26" at bounding box center [743, 110] width 25 height 25
type input "[DATE]"
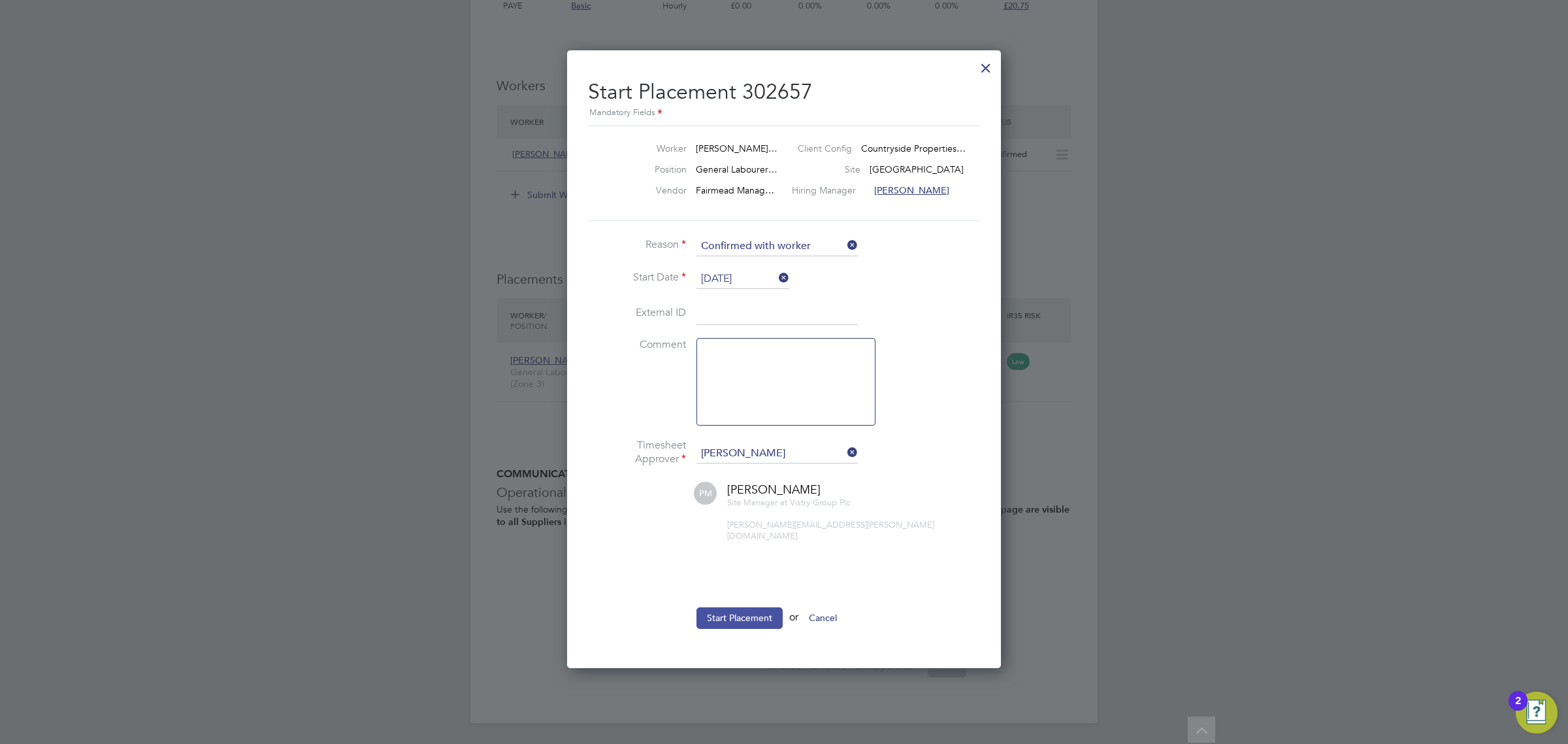
click at [745, 613] on button "Start Placement" at bounding box center [740, 617] width 86 height 21
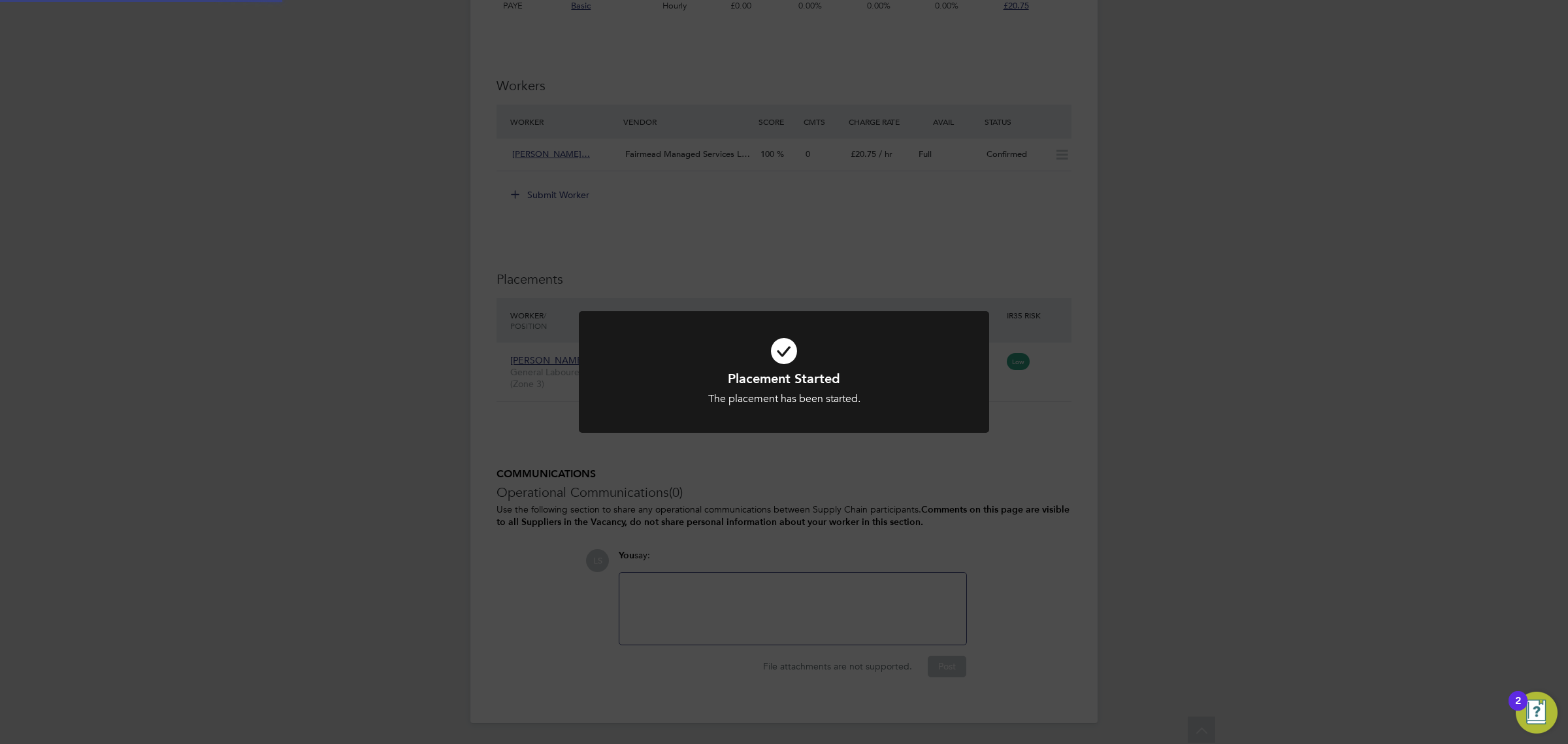
click at [1076, 601] on div "Placement Started The placement has been started. Cancel Okay" at bounding box center [784, 372] width 1568 height 744
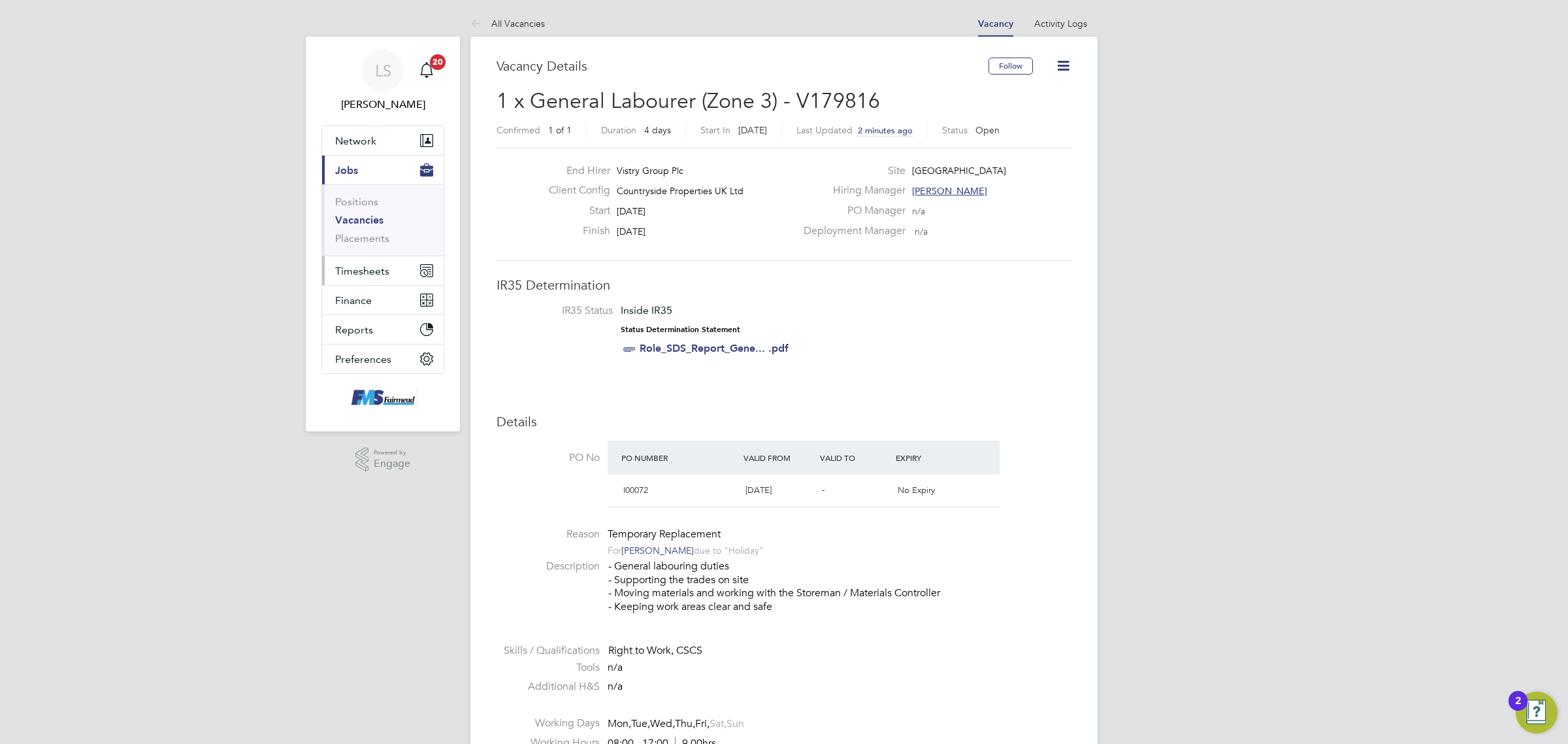
click at [367, 272] on span "Timesheets" at bounding box center [362, 271] width 54 height 12
click at [367, 231] on link "Timesheets" at bounding box center [362, 231] width 54 height 12
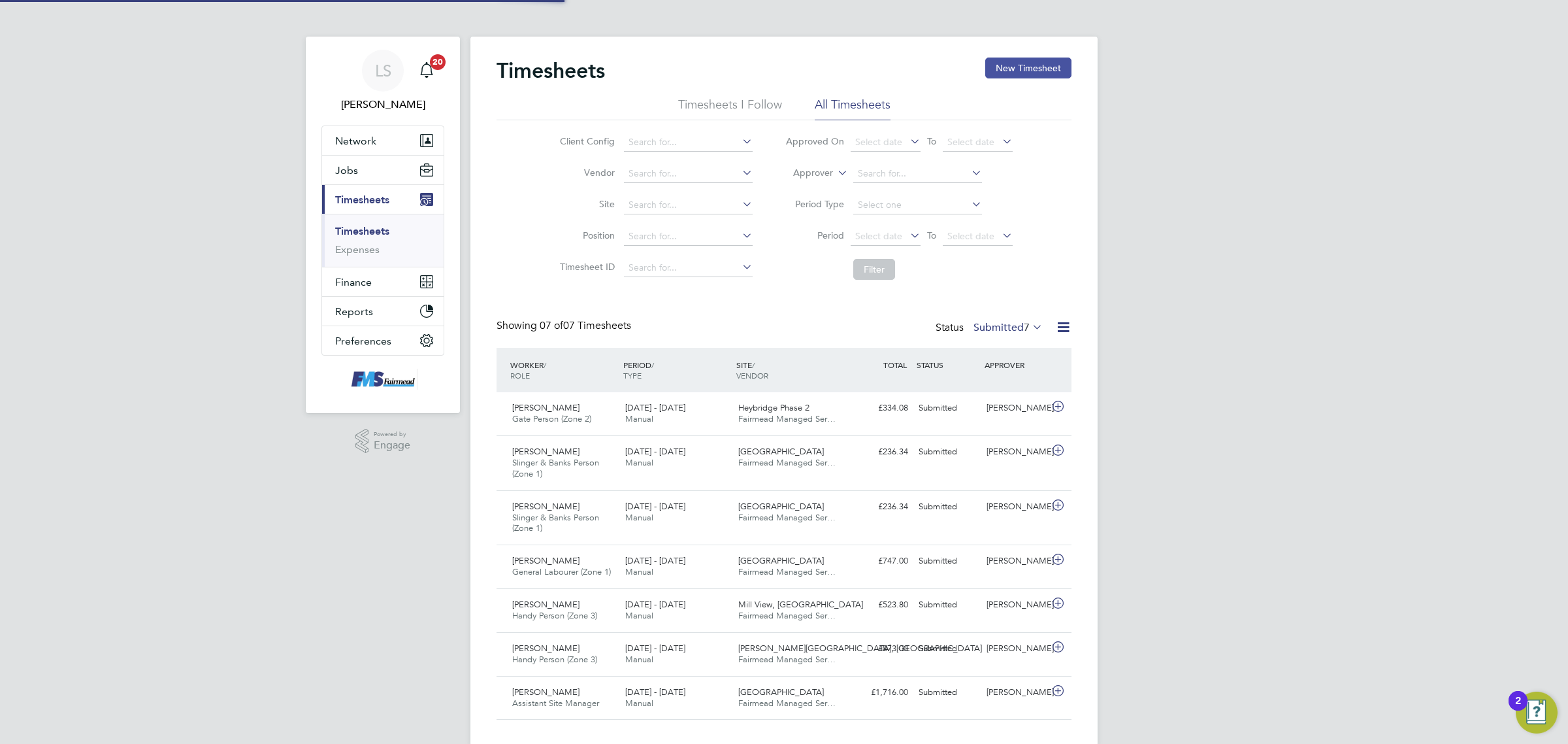
click at [1057, 67] on button "New Timesheet" at bounding box center [1028, 67] width 86 height 21
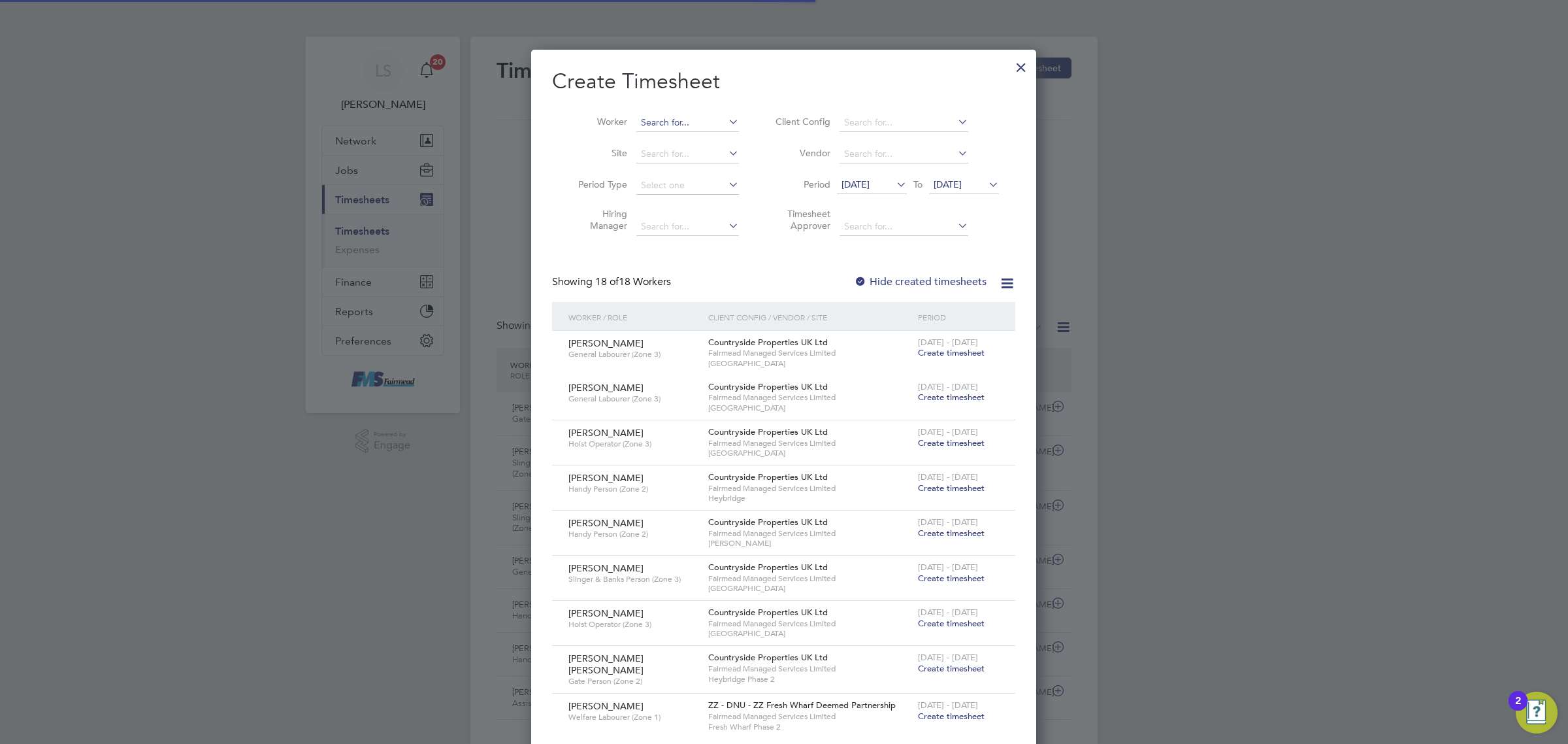
click at [671, 125] on input at bounding box center [688, 123] width 103 height 18
click at [720, 140] on b "Akin" at bounding box center [726, 140] width 20 height 11
type input "Olaoluwa Daniel Akinwande"
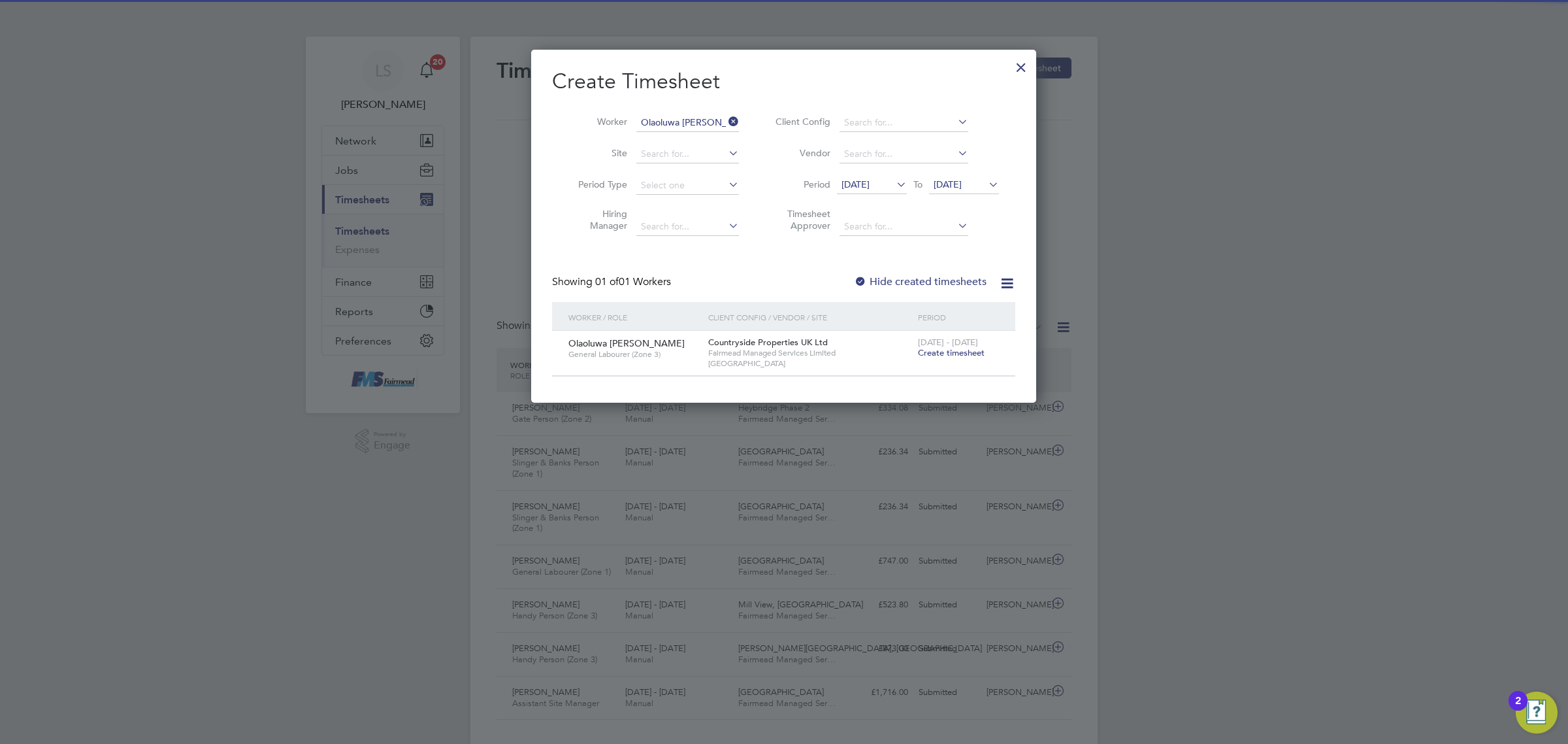
click at [945, 350] on span "Create timesheet" at bounding box center [951, 352] width 66 height 11
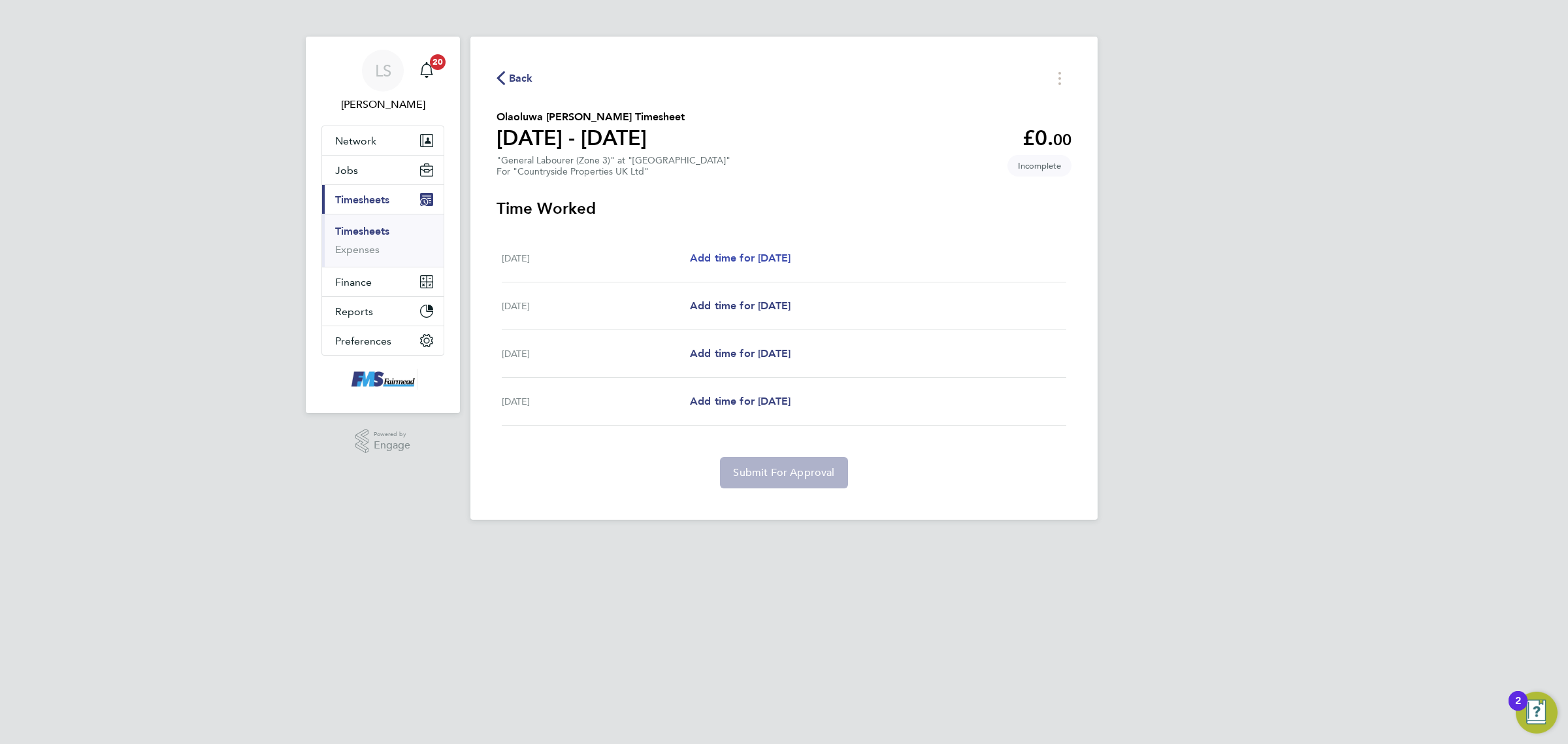
click at [726, 259] on span "Add time for Tue 26 Aug" at bounding box center [740, 257] width 100 height 12
select select "30"
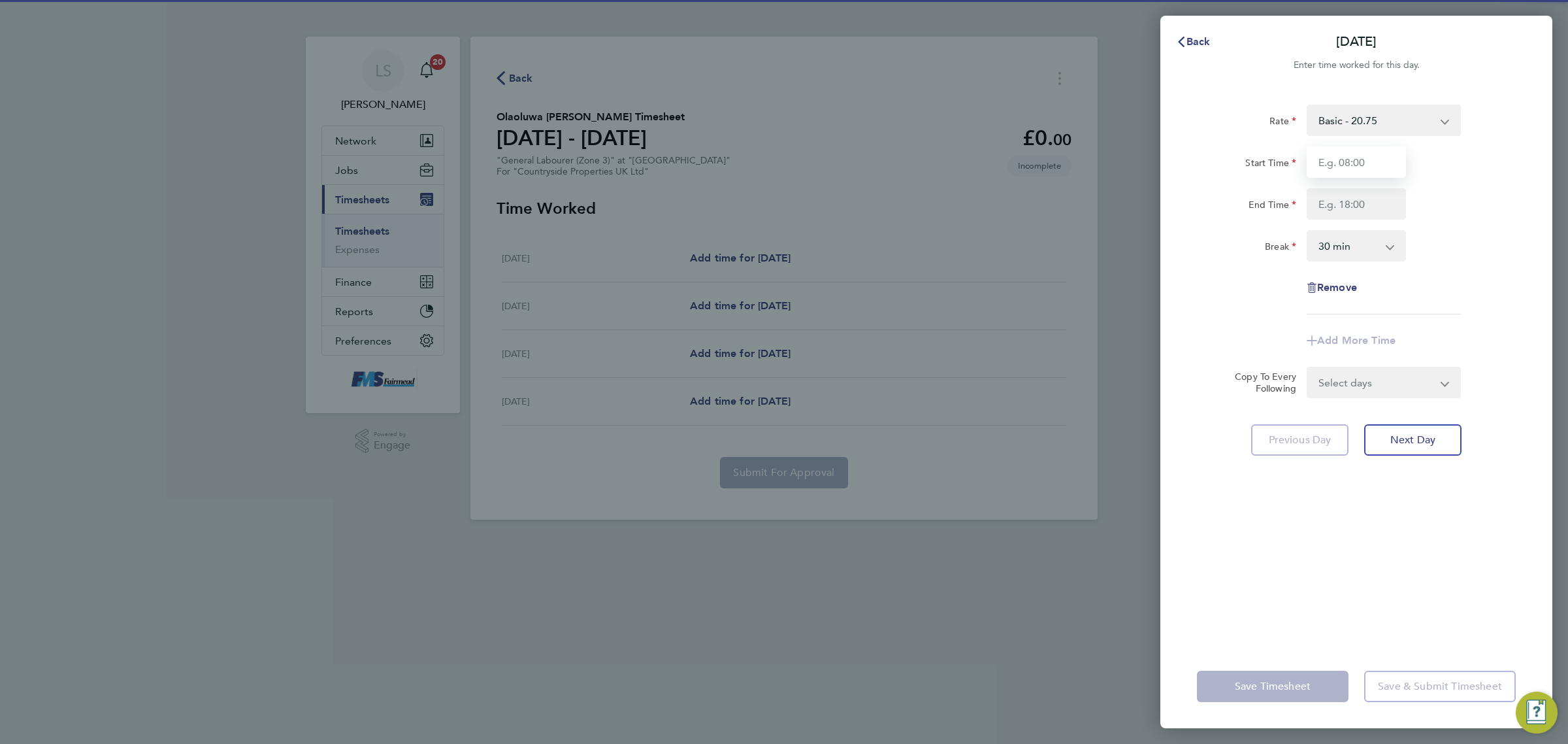
drag, startPoint x: 1385, startPoint y: 164, endPoint x: 1385, endPoint y: 174, distance: 10.0
click at [1385, 164] on input "Start Time" at bounding box center [1356, 162] width 100 height 32
type input "07:30"
click at [1343, 210] on input "End Time" at bounding box center [1356, 204] width 100 height 32
type input "17:30"
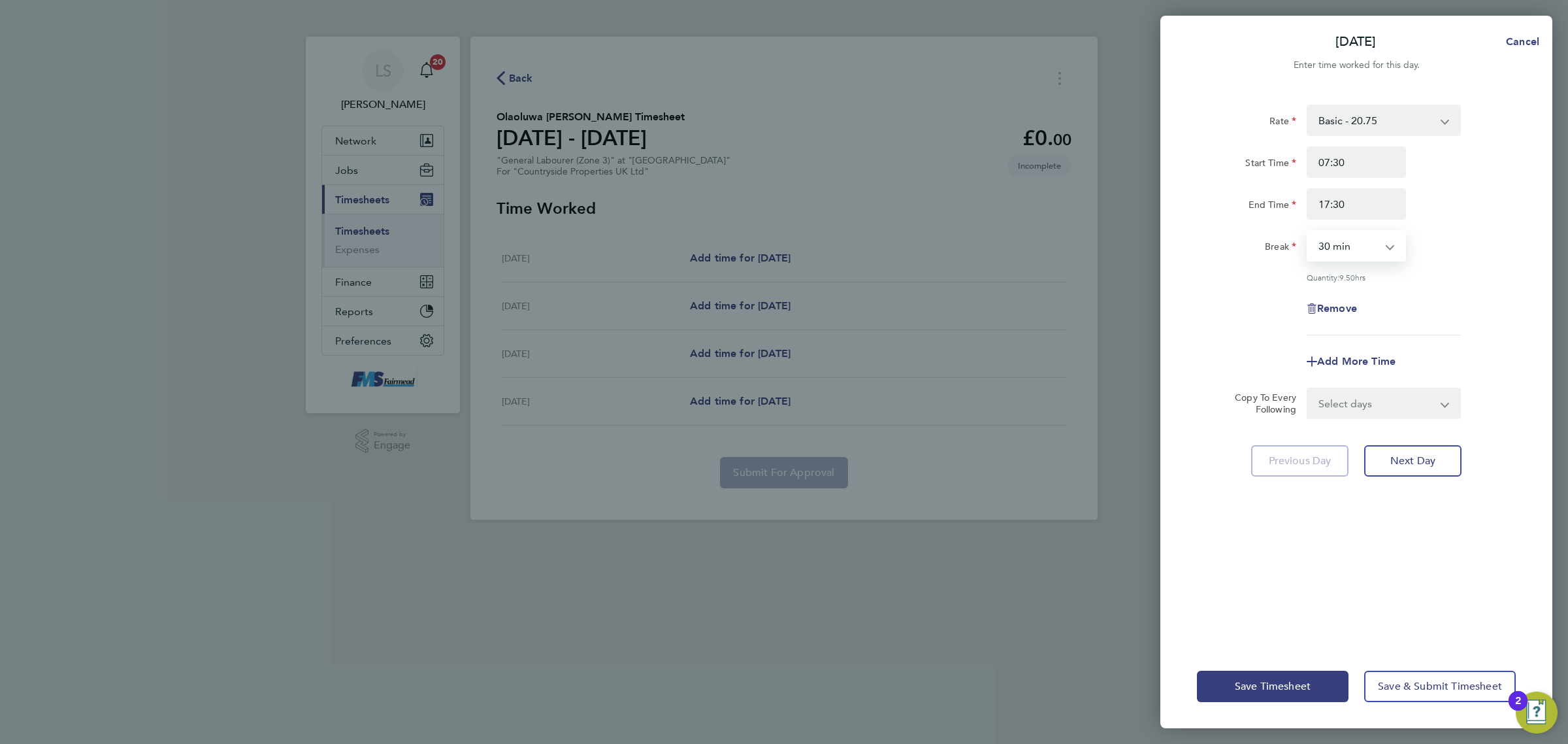
drag, startPoint x: 1364, startPoint y: 239, endPoint x: 1363, endPoint y: 257, distance: 18.0
click at [1364, 239] on select "0 min 15 min 30 min 45 min 60 min 75 min 90 min" at bounding box center [1349, 246] width 81 height 29
select select "60"
click at [1308, 232] on select "0 min 15 min 30 min 45 min 60 min 75 min 90 min" at bounding box center [1349, 246] width 81 height 29
click at [1380, 412] on select "Select days Day Wednesday Thursday Friday" at bounding box center [1376, 403] width 137 height 29
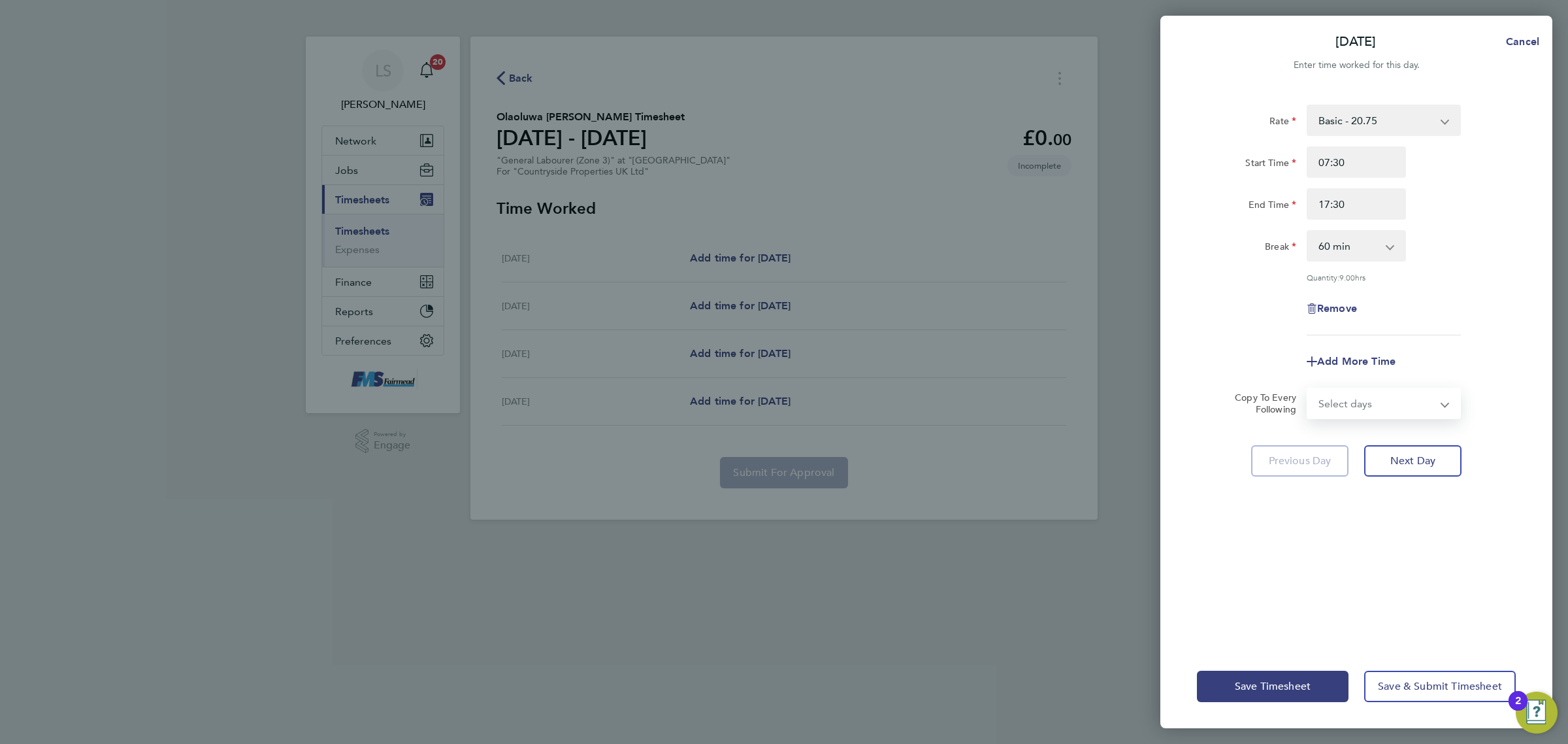
select select "DAY"
click at [1308, 389] on select "Select days Day Wednesday Thursday Friday" at bounding box center [1376, 403] width 137 height 29
select select "2025-08-29"
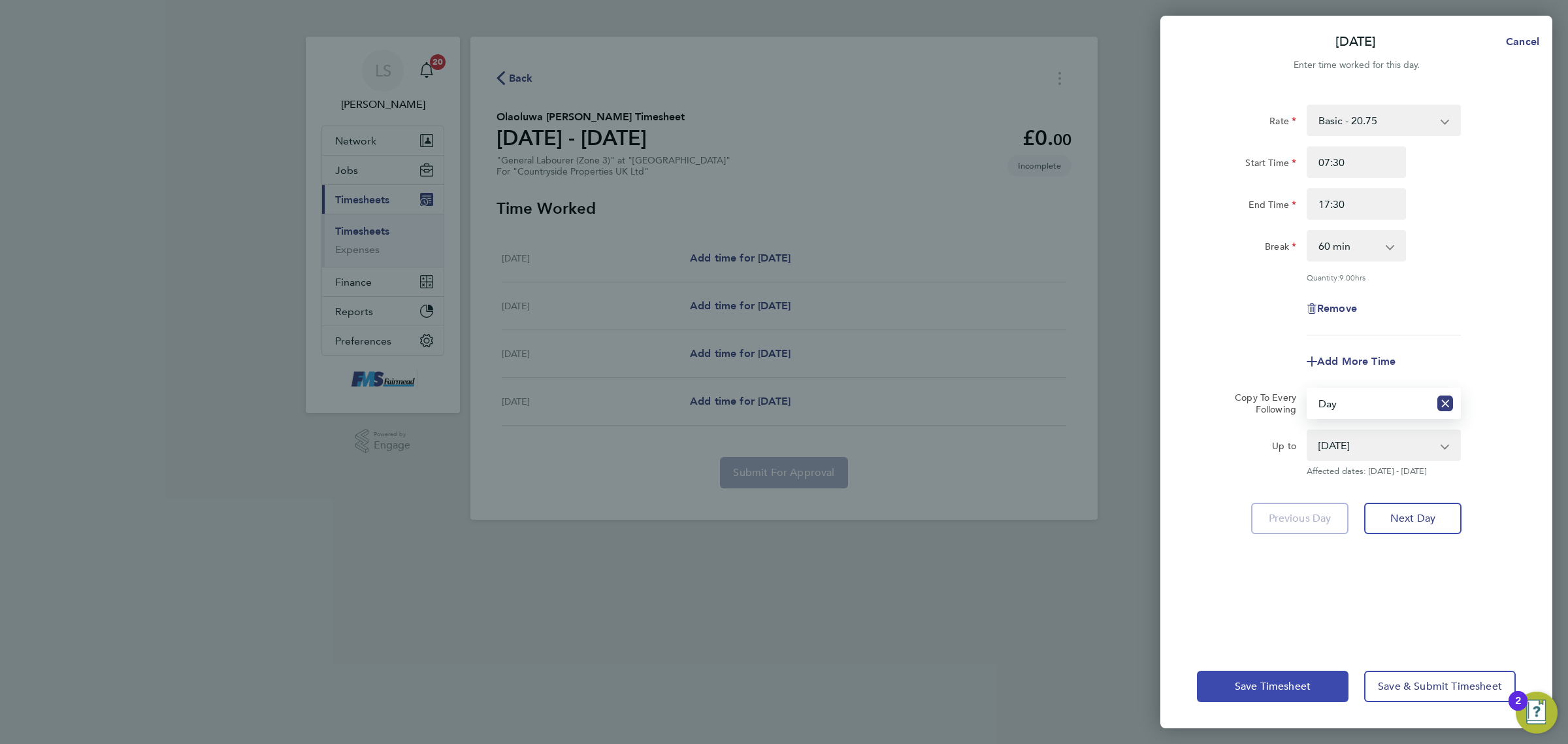
click at [1295, 689] on span "Save Timesheet" at bounding box center [1272, 687] width 76 height 13
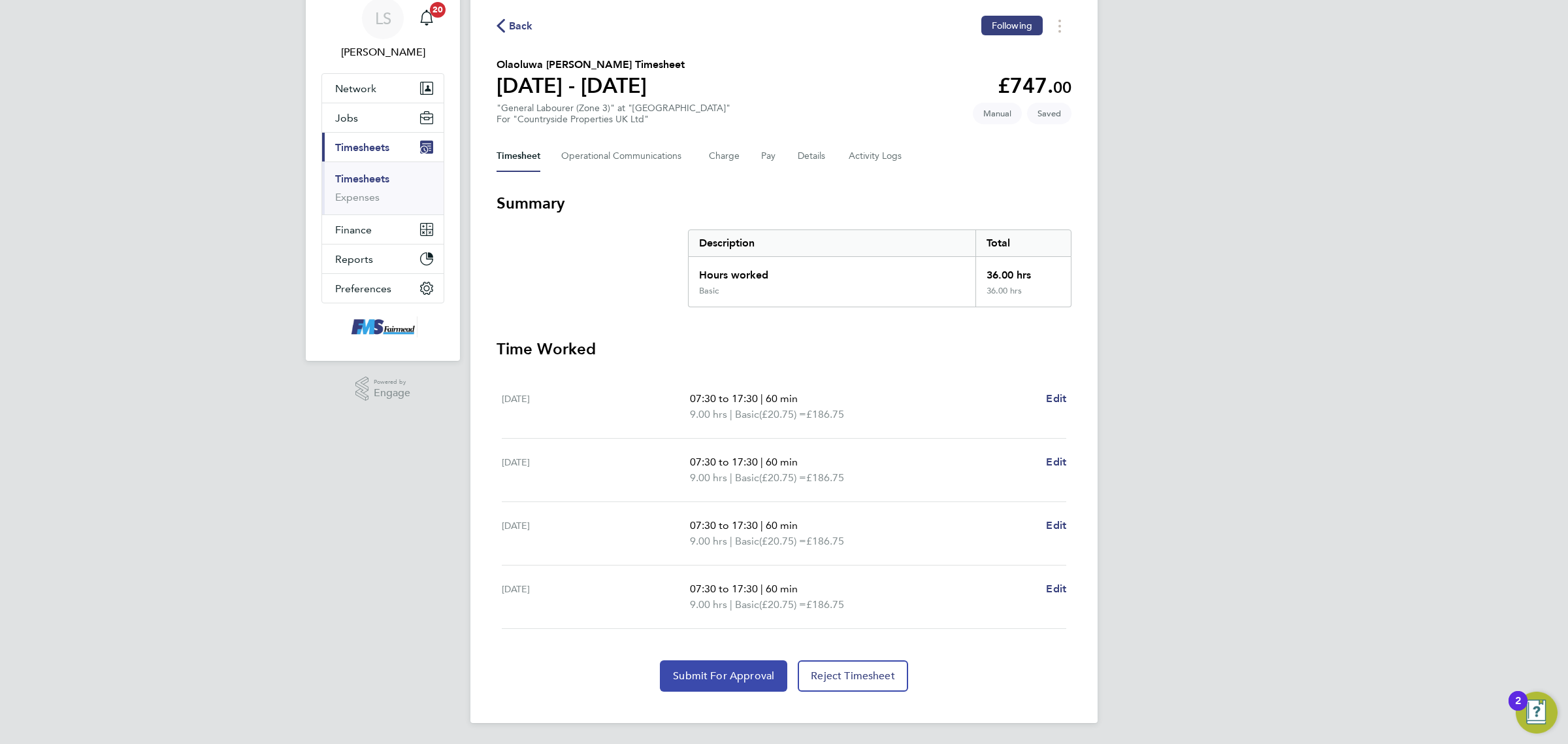
click at [745, 664] on button "Submit For Approval" at bounding box center [723, 676] width 127 height 32
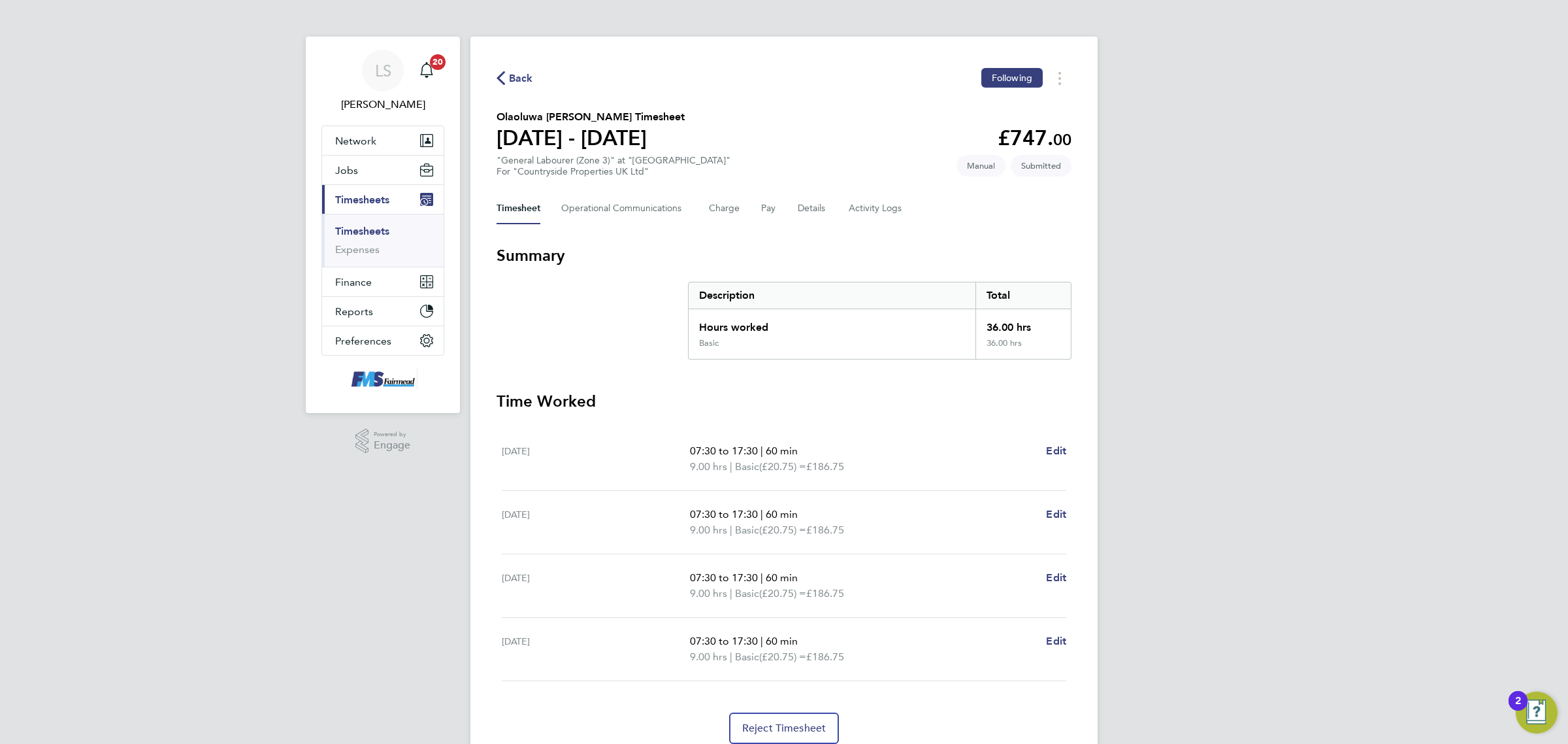
click at [350, 238] on li "Timesheets" at bounding box center [384, 234] width 98 height 18
click at [354, 235] on link "Timesheets" at bounding box center [362, 231] width 54 height 12
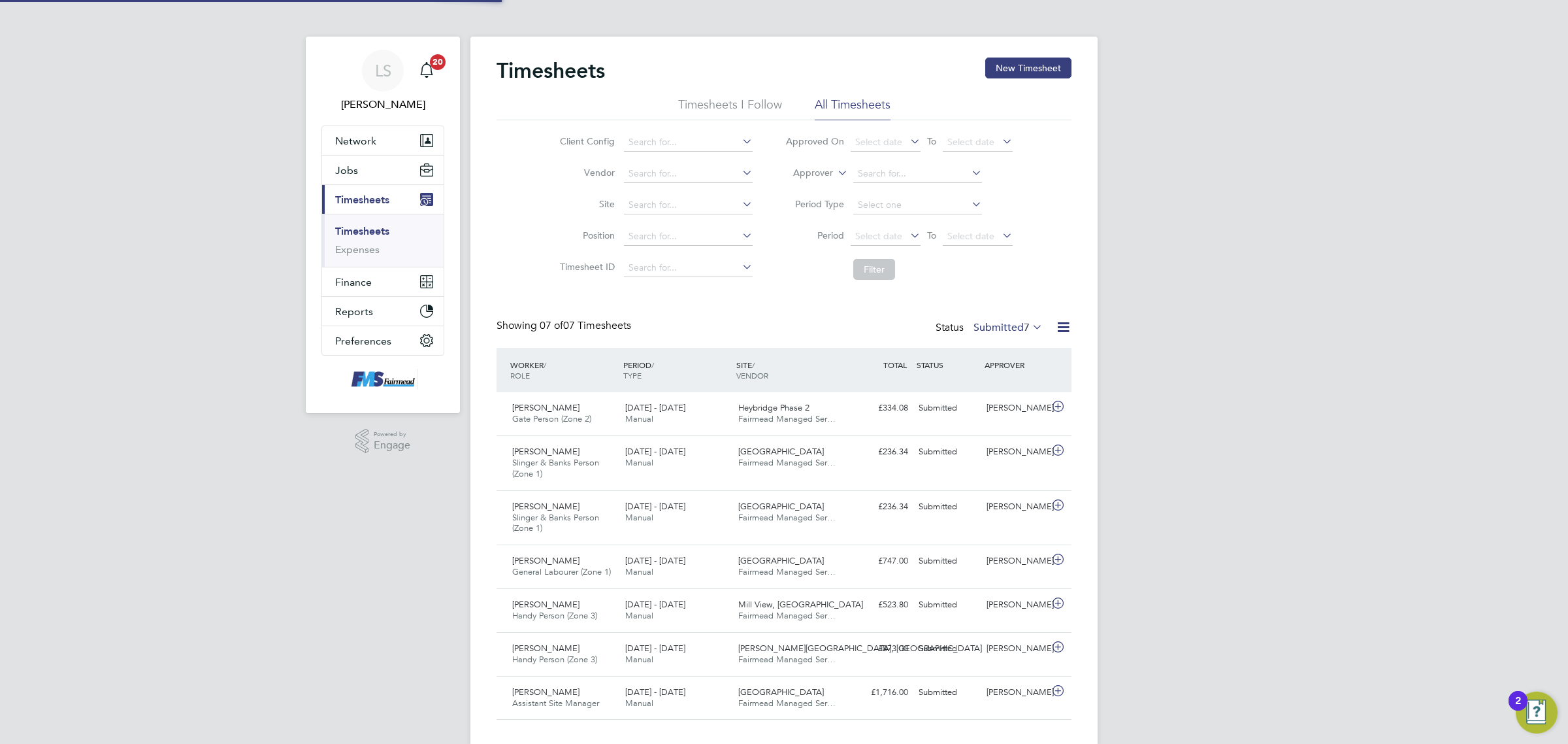
scroll to position [44, 113]
click at [380, 165] on button "Jobs" at bounding box center [383, 169] width 121 height 29
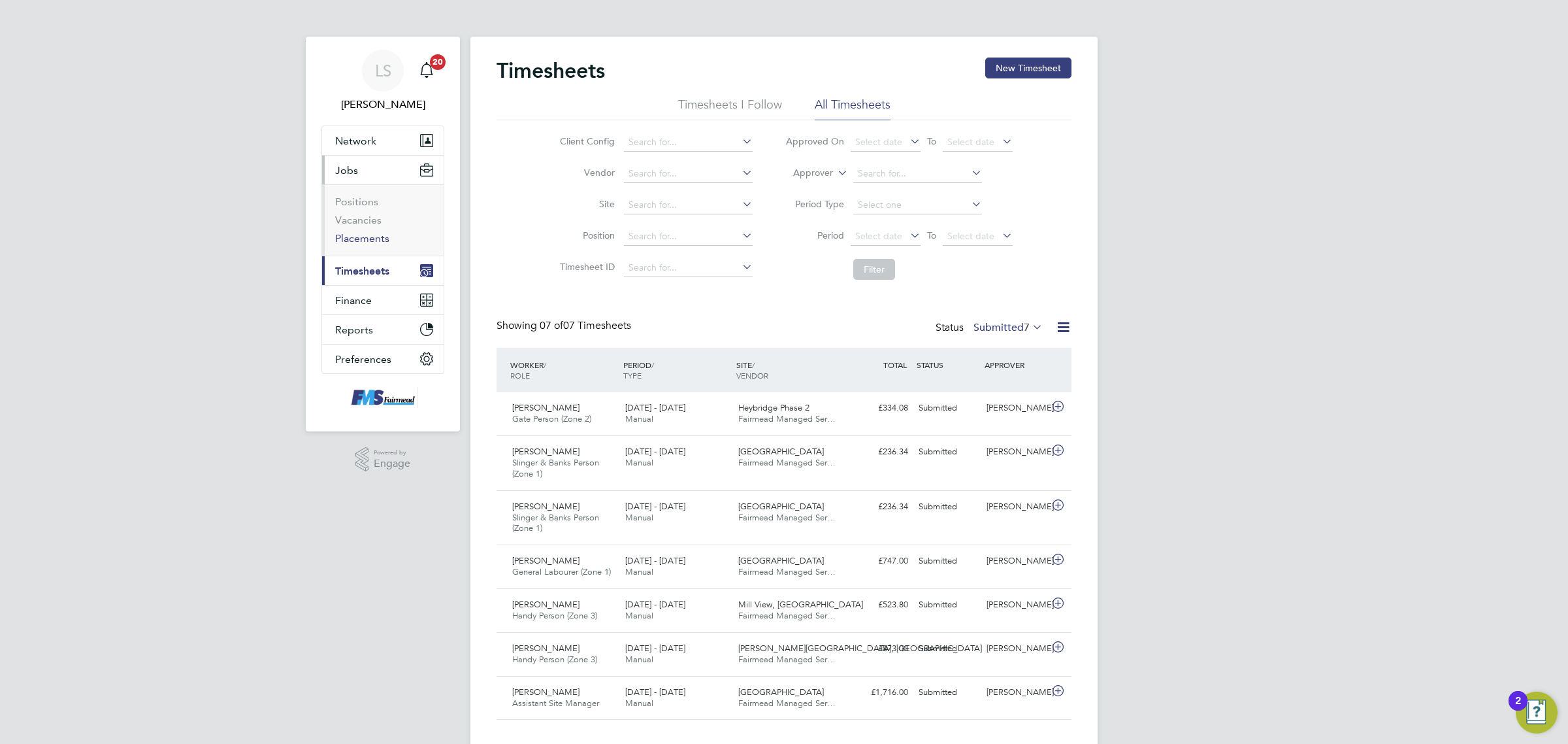
click at [363, 239] on link "Placements" at bounding box center [362, 237] width 54 height 12
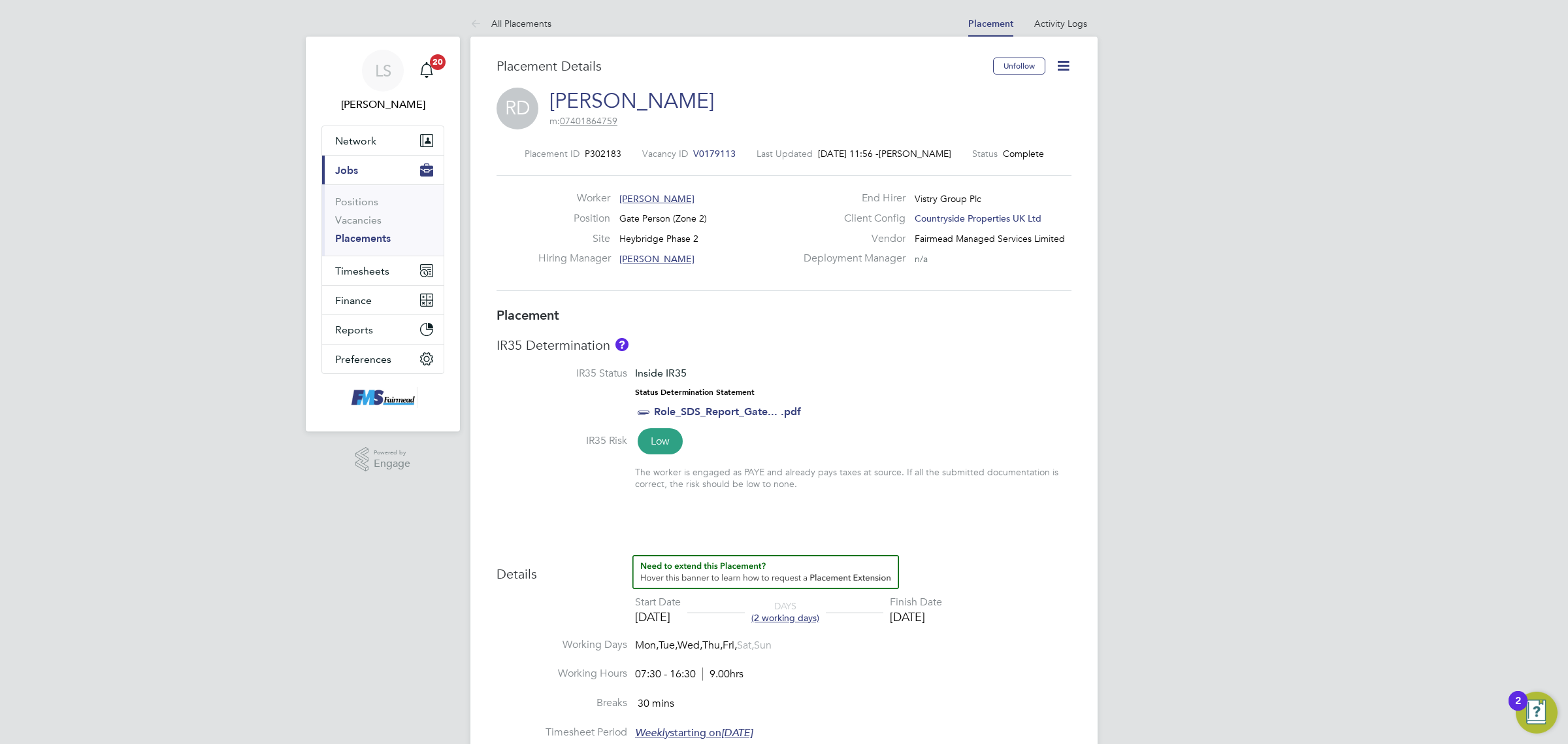
drag, startPoint x: 732, startPoint y: 154, endPoint x: 697, endPoint y: 155, distance: 35.0
click at [697, 155] on div "Placement ID P302183 Vacancy ID V0179113 Last Updated [DATE] 11:56 - [PERSON_NA…" at bounding box center [784, 154] width 575 height 12
drag, startPoint x: 711, startPoint y: 152, endPoint x: 741, endPoint y: 154, distance: 30.1
click at [760, 105] on div "RD [PERSON_NAME] Drain m: 07401864759" at bounding box center [784, 110] width 575 height 45
click at [704, 142] on div "Placement ID P302183 Vacancy ID V0179113 Last Updated [DATE] 11:56 - [PERSON_NA…" at bounding box center [784, 219] width 575 height 175
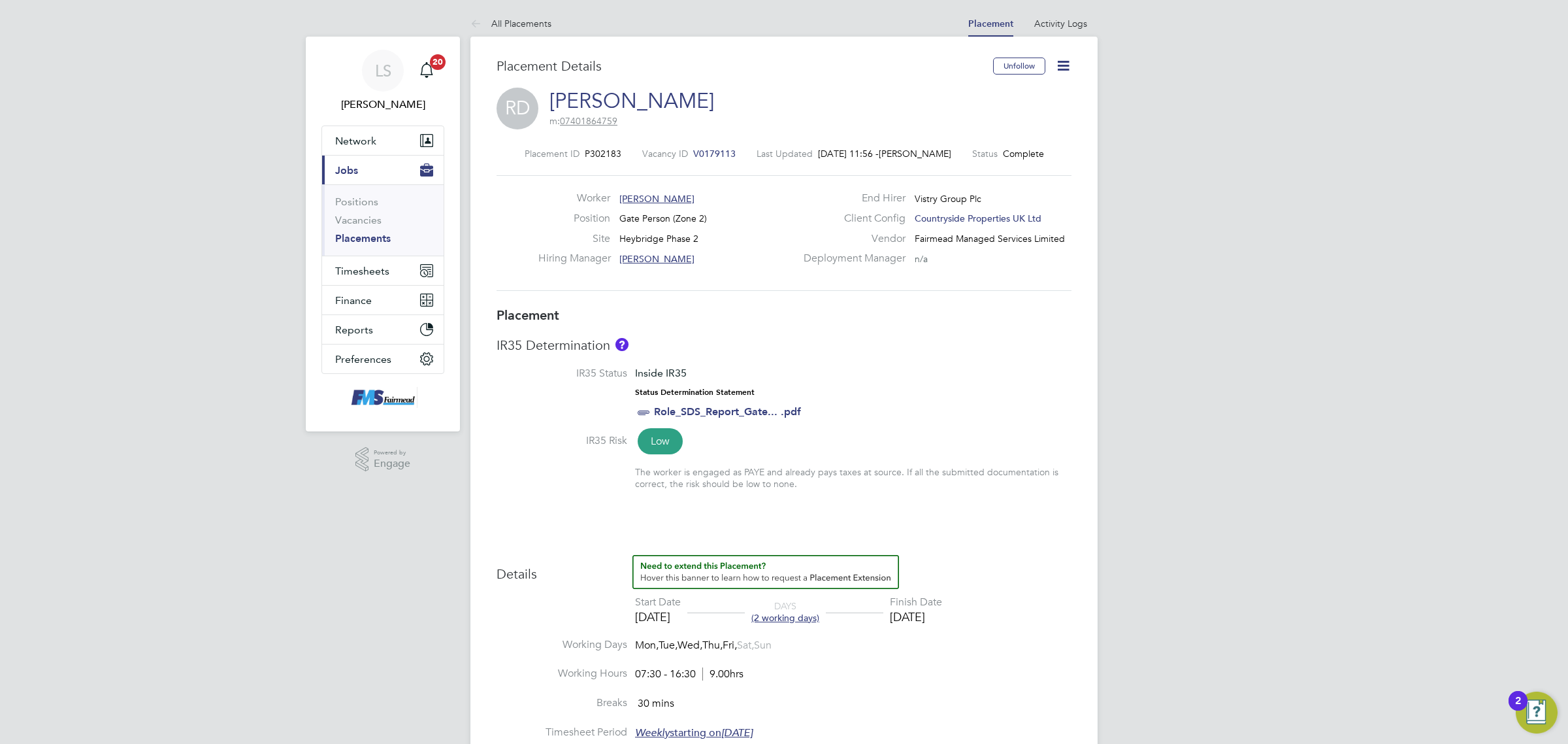
click at [716, 154] on span "V0179113" at bounding box center [714, 154] width 42 height 12
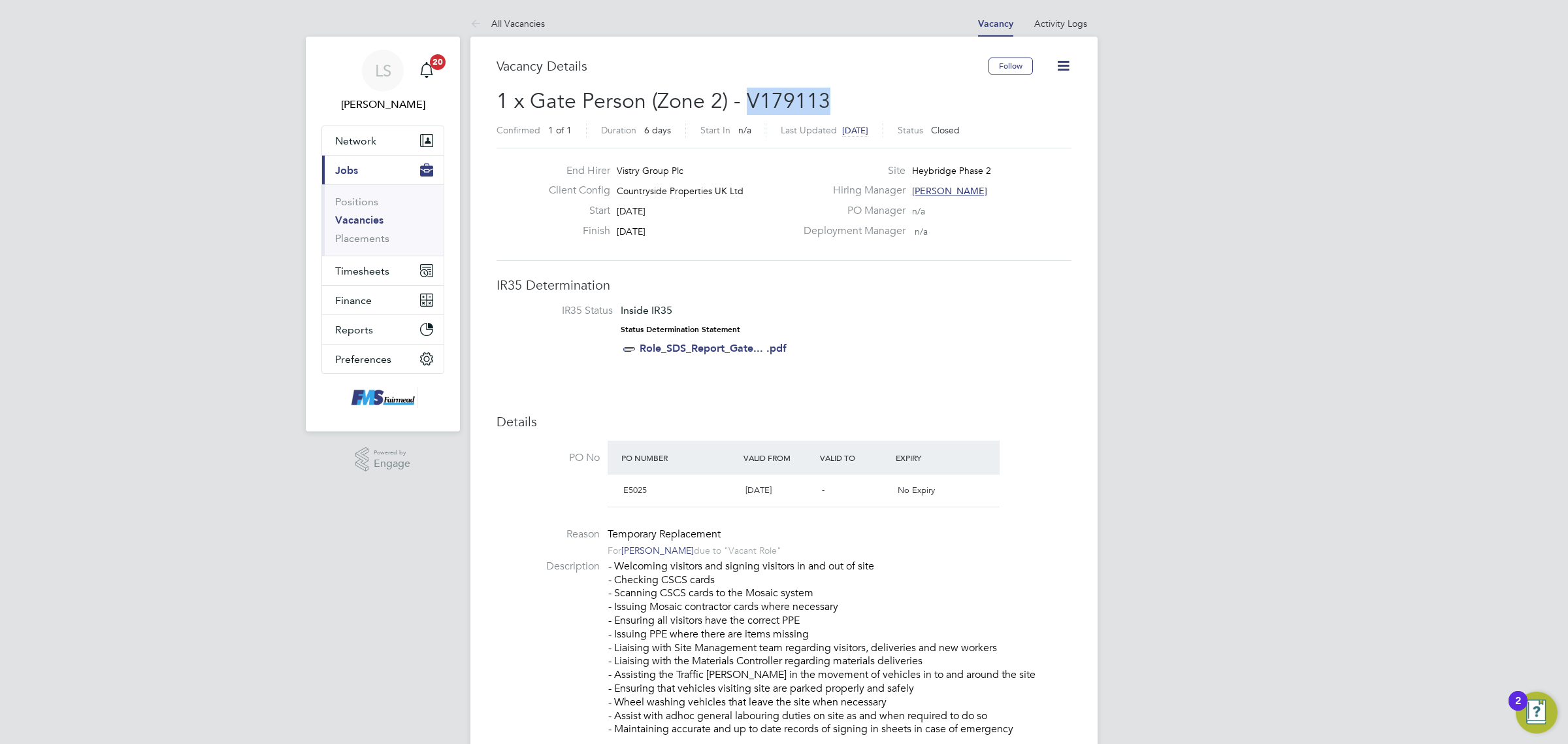
drag, startPoint x: 833, startPoint y: 100, endPoint x: 745, endPoint y: 98, distance: 88.0
click at [745, 98] on h2 "1 x Gate Person (Zone 2) - V179113 Confirmed 1 of 1 Duration 6 days Start In n/…" at bounding box center [784, 115] width 575 height 55
